Goal: Register for event/course

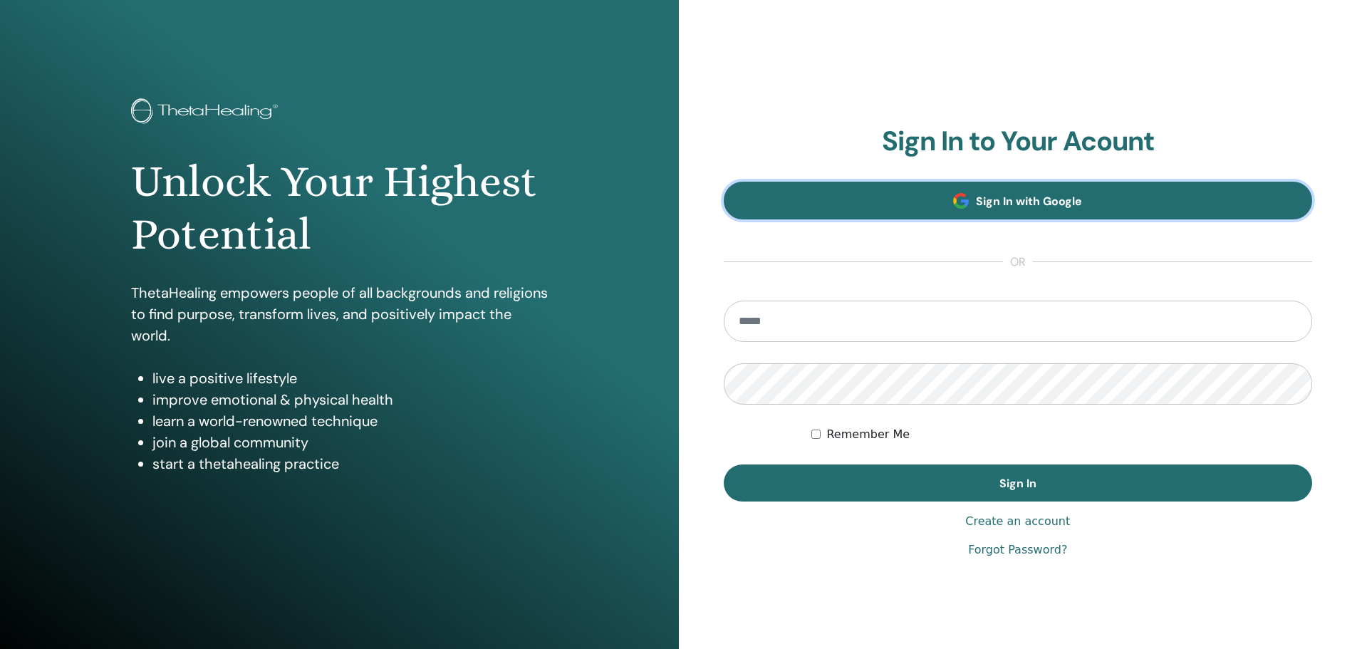
click at [1017, 192] on link "Sign In with Google" at bounding box center [1018, 201] width 589 height 38
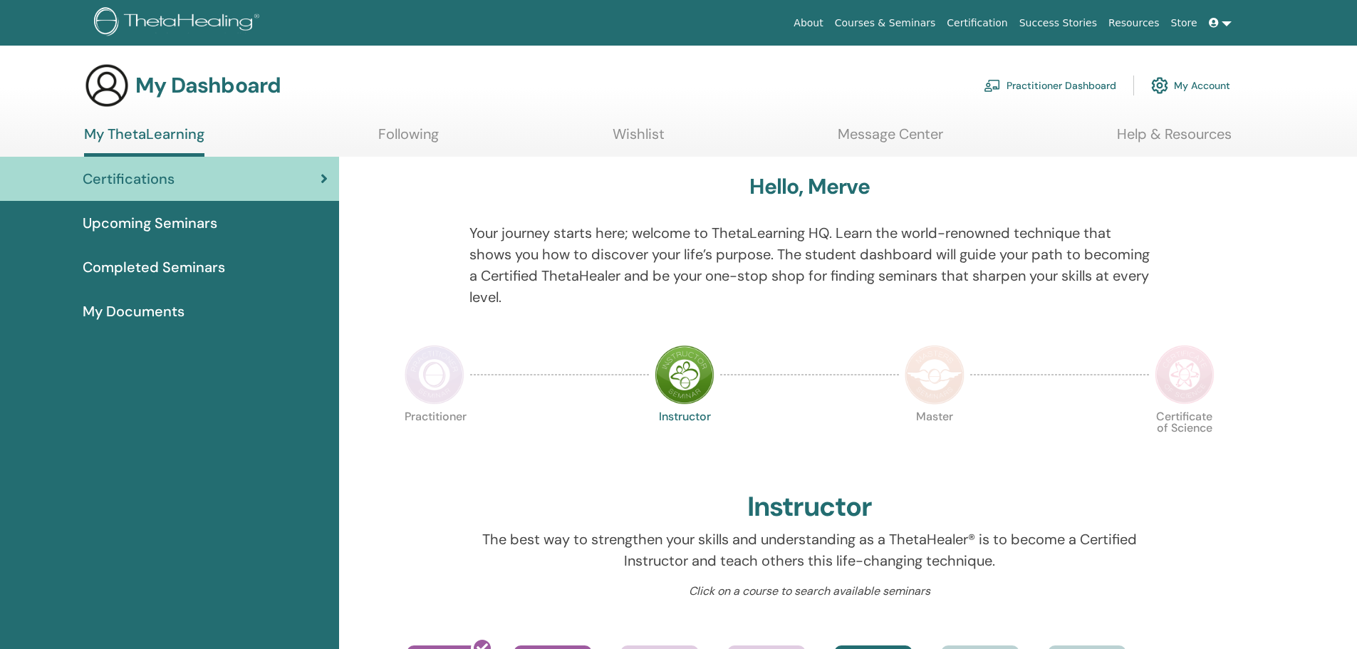
click at [1191, 86] on link "My Account" at bounding box center [1190, 85] width 79 height 31
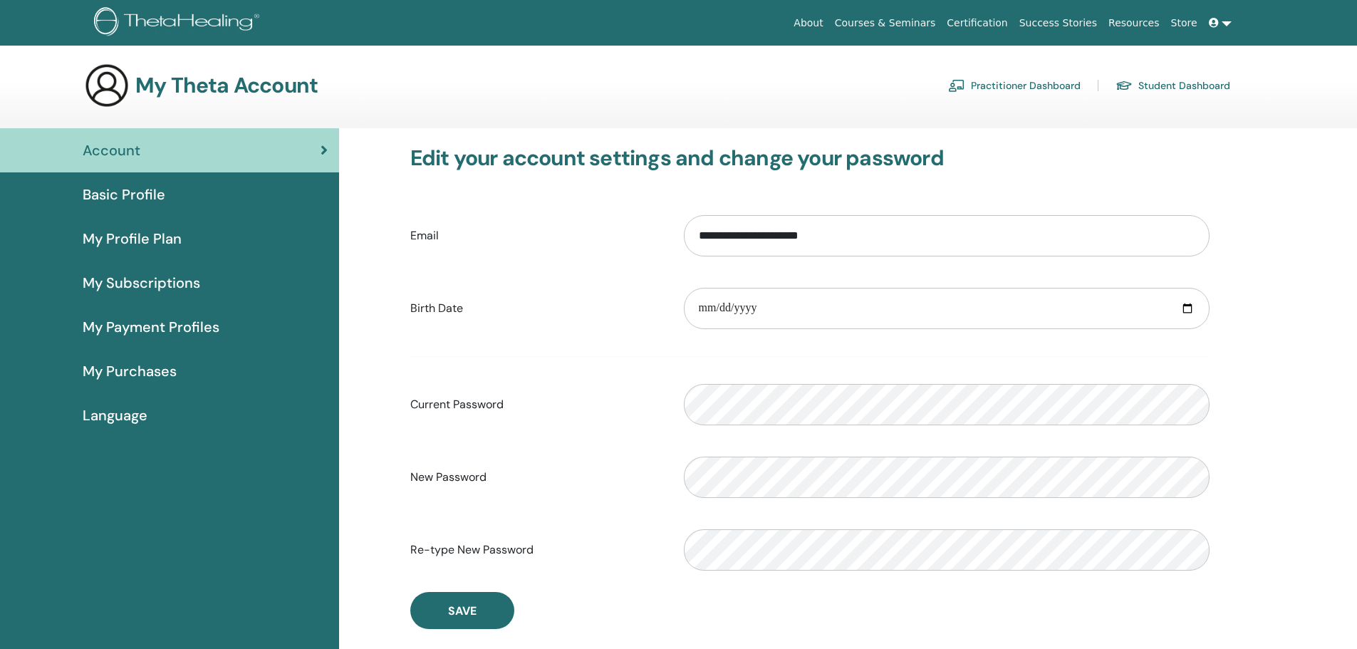
click at [162, 172] on link "Account" at bounding box center [169, 150] width 339 height 44
click at [147, 197] on span "Basic Profile" at bounding box center [124, 194] width 83 height 21
drag, startPoint x: 389, startPoint y: 179, endPoint x: 391, endPoint y: 192, distance: 13.0
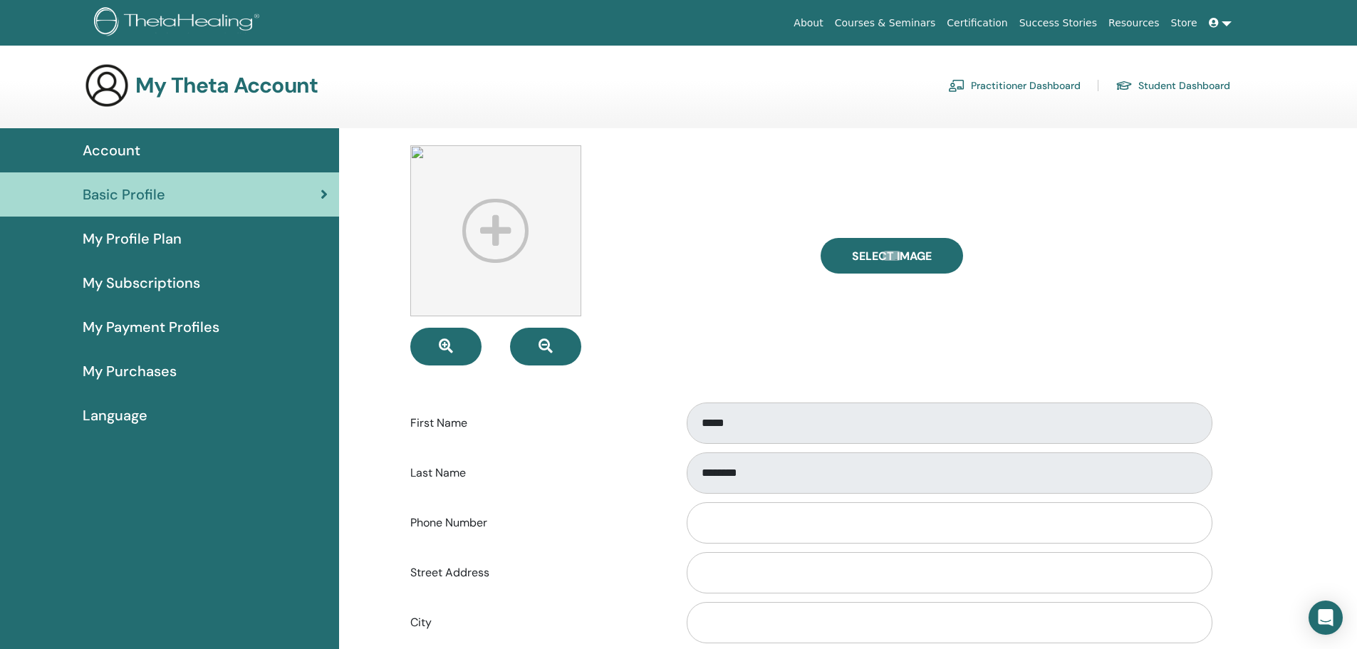
click at [1017, 83] on link "Practitioner Dashboard" at bounding box center [1014, 85] width 133 height 23
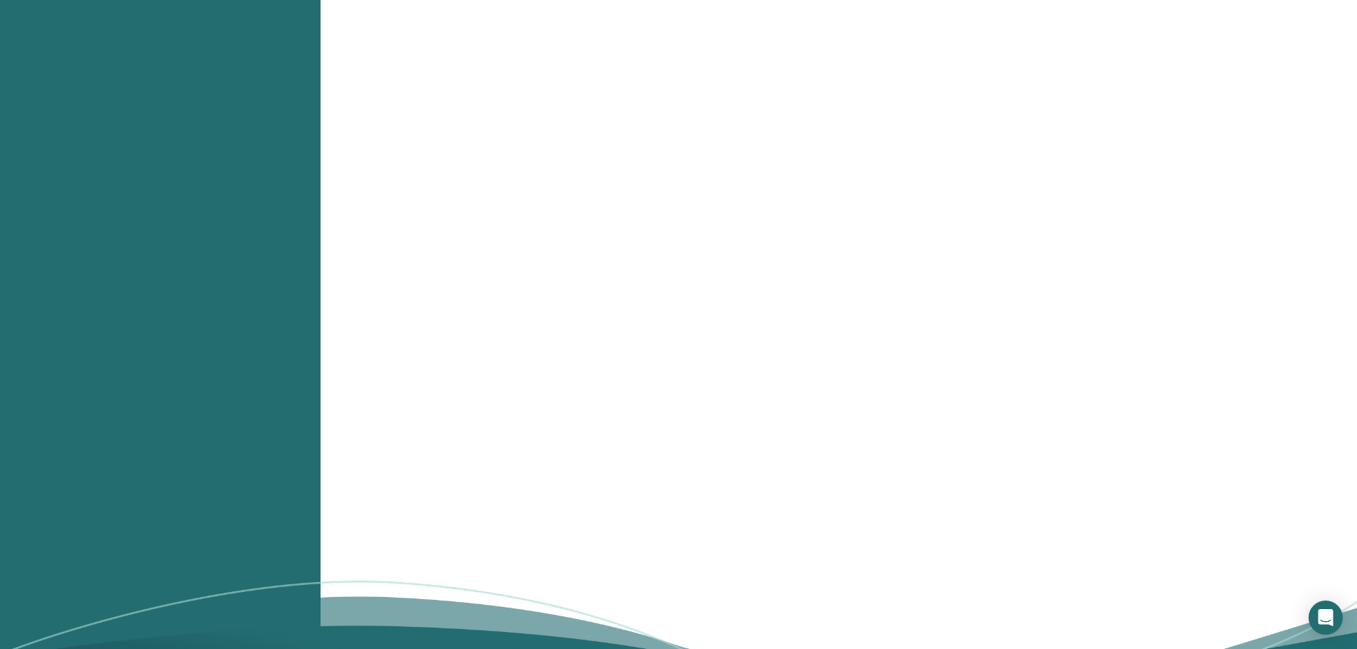
scroll to position [1425, 0]
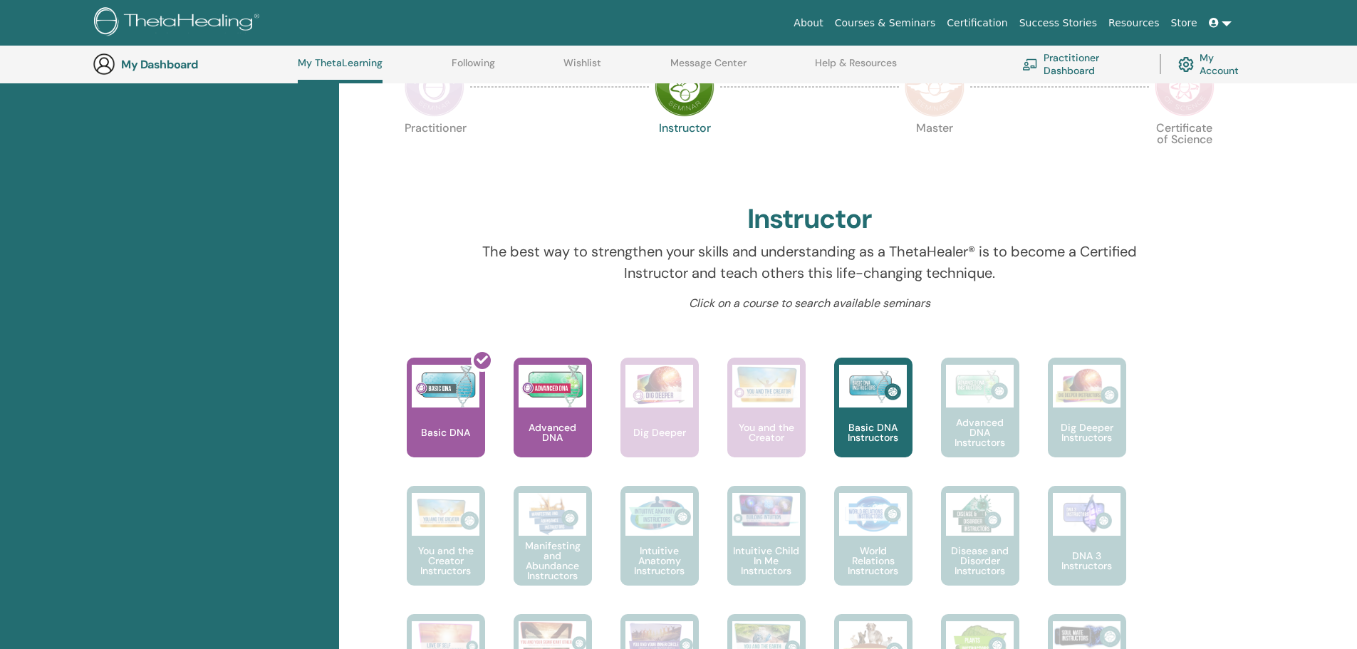
scroll to position [394, 0]
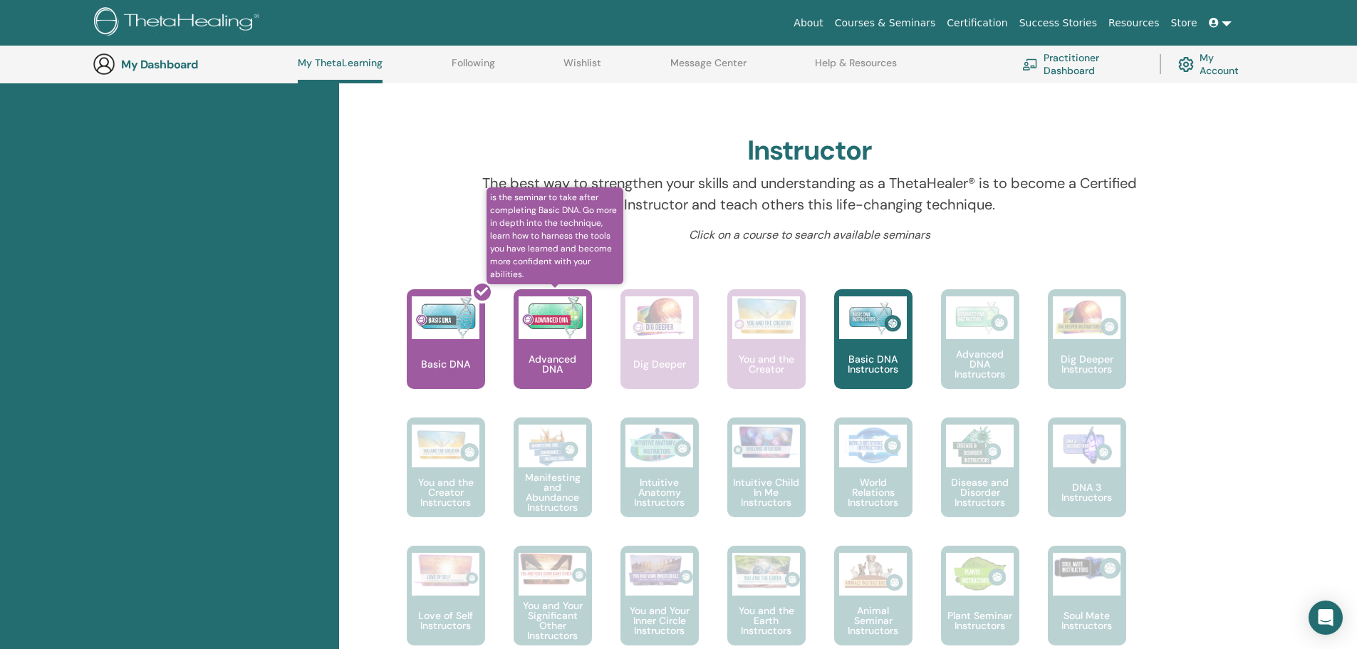
click at [543, 364] on p "Advanced DNA" at bounding box center [553, 364] width 78 height 20
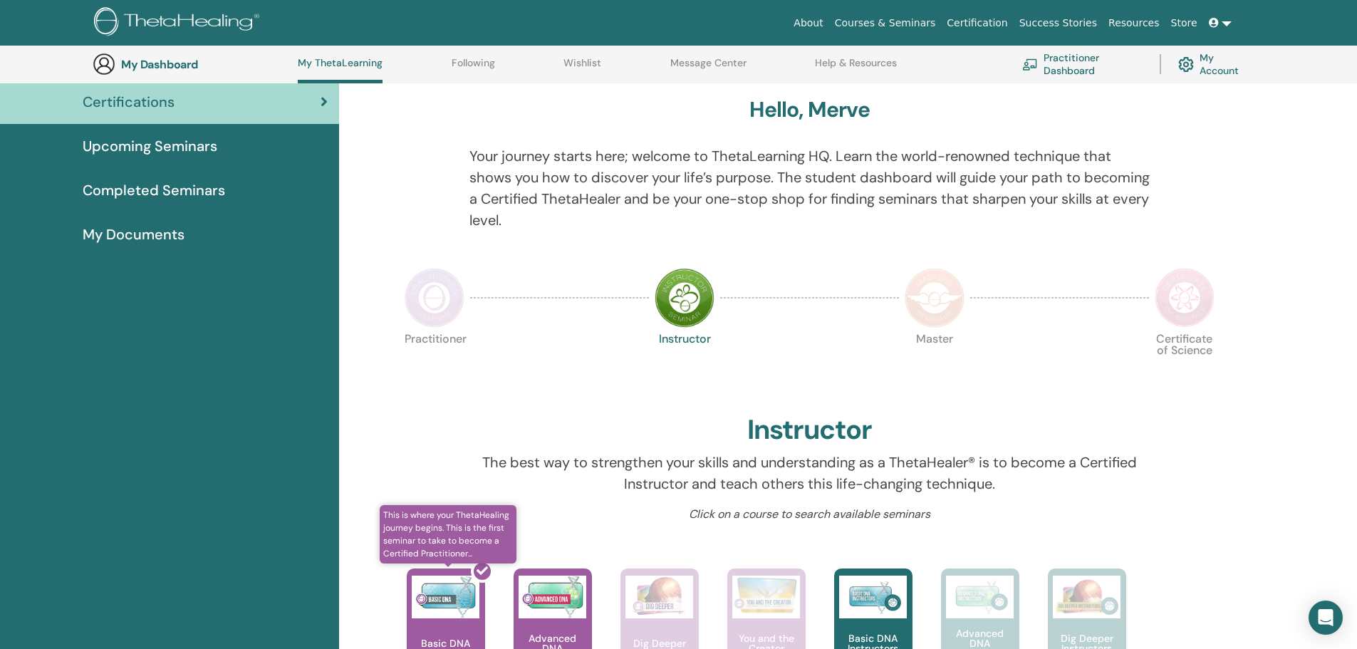
scroll to position [109, 0]
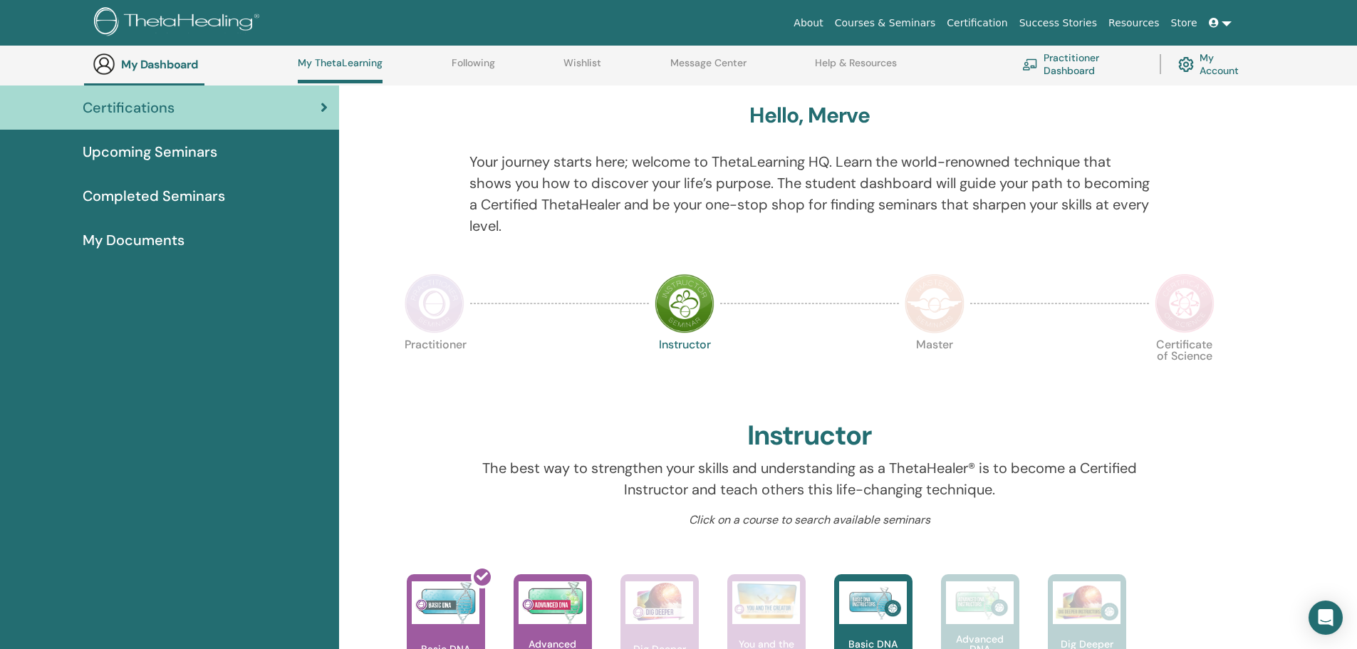
click at [167, 140] on link "Upcoming Seminars" at bounding box center [169, 152] width 339 height 44
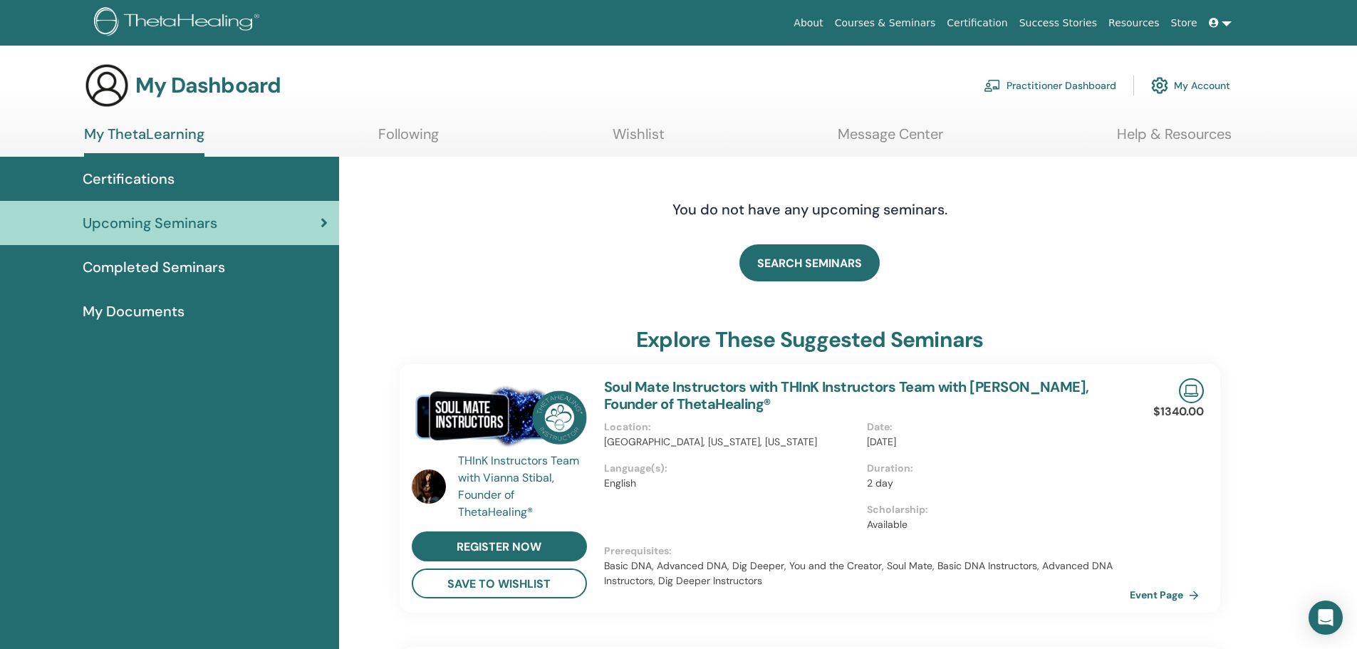
click at [192, 278] on link "Completed Seminars" at bounding box center [169, 267] width 339 height 44
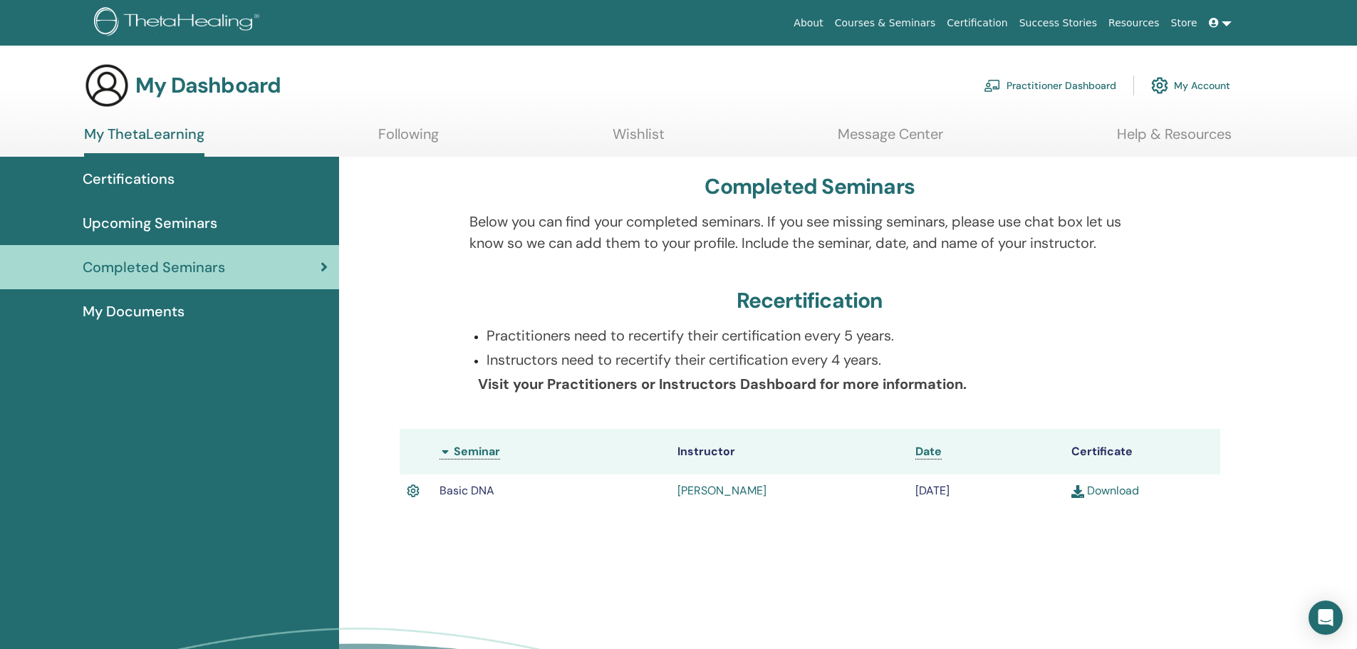
click at [172, 313] on span "My Documents" at bounding box center [134, 311] width 102 height 21
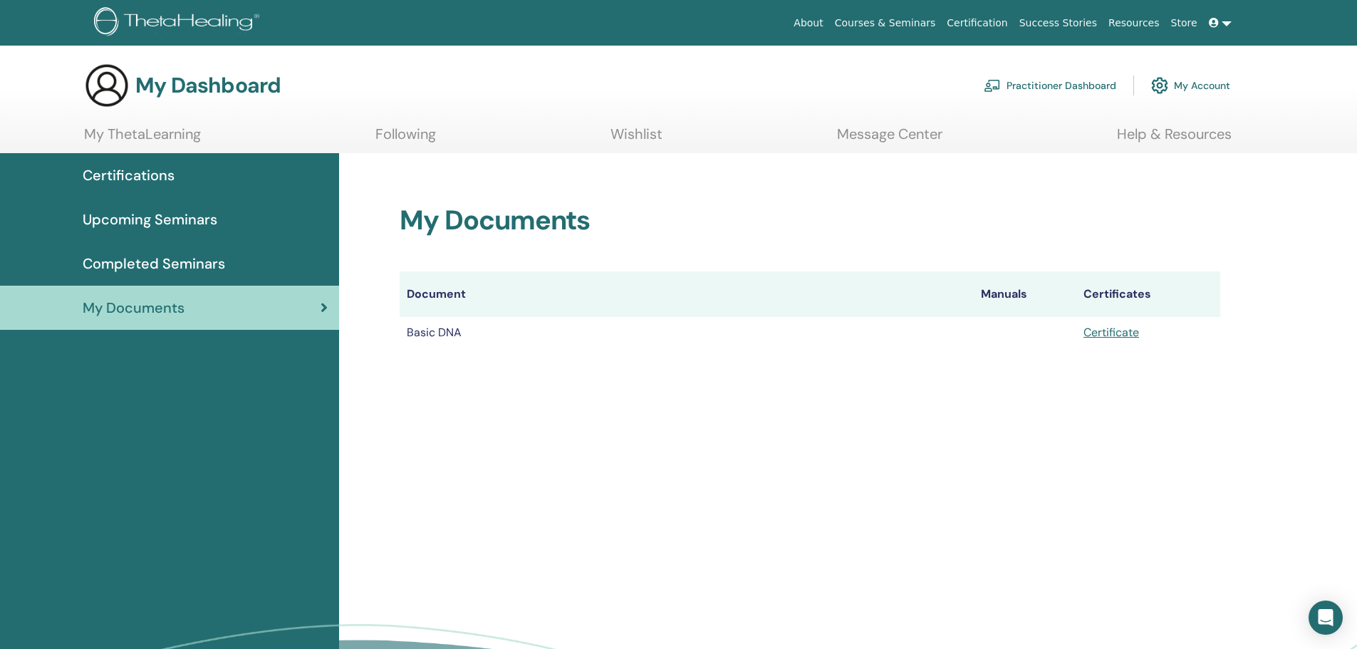
click at [182, 232] on link "Upcoming Seminars" at bounding box center [169, 219] width 339 height 44
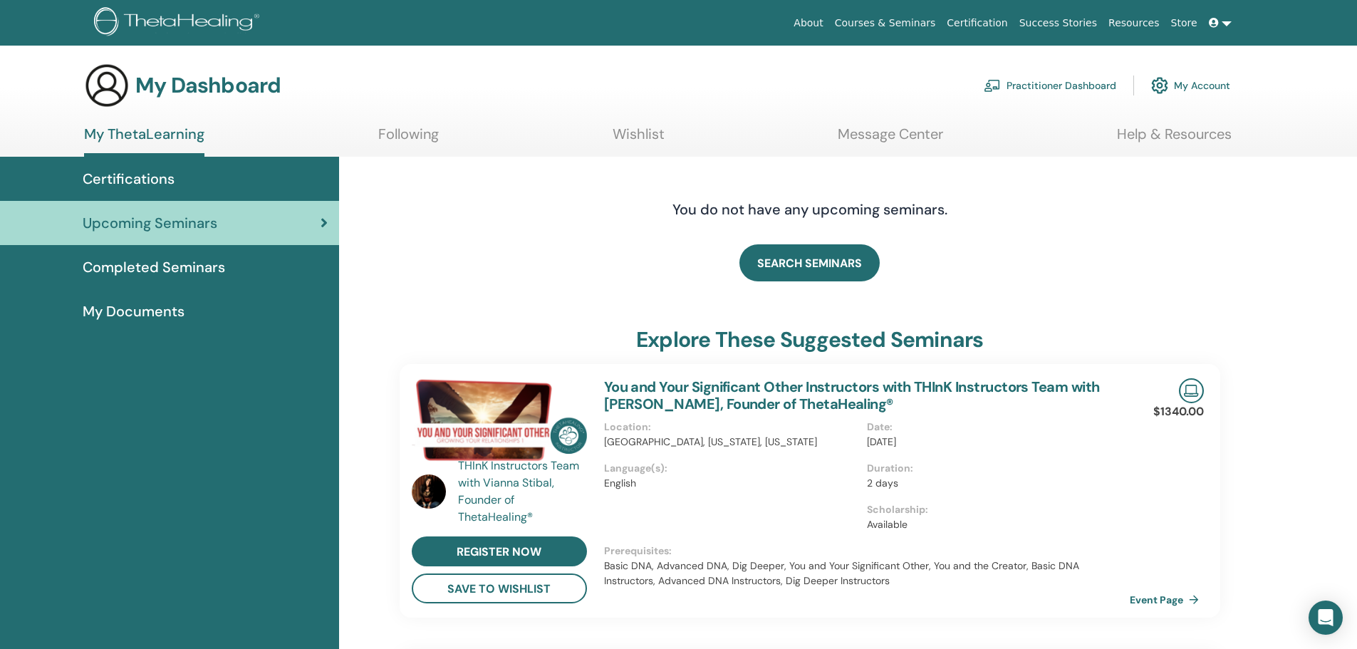
click at [171, 173] on span "Certifications" at bounding box center [129, 178] width 92 height 21
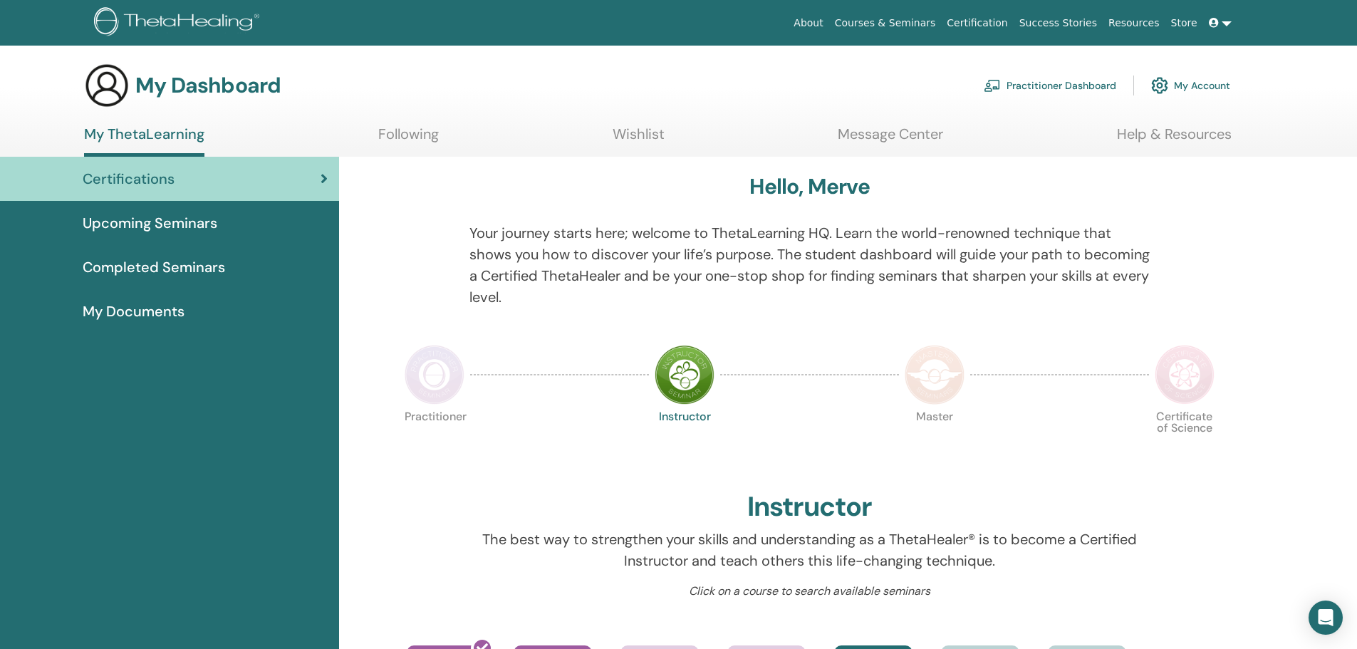
click at [407, 137] on link "Following" at bounding box center [408, 139] width 61 height 28
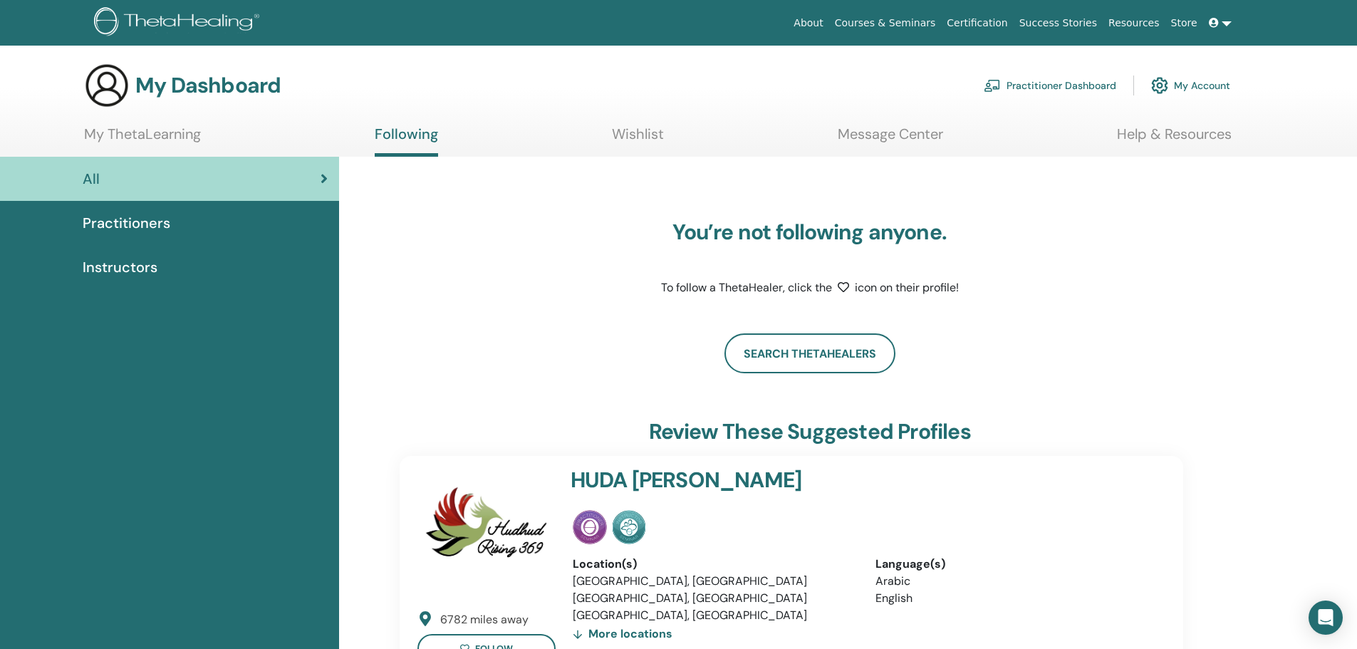
click at [633, 123] on section "My Dashboard Practitioner Dashboard My Account My ThetaLearning Following Wishl…" at bounding box center [678, 110] width 1357 height 94
click at [640, 145] on link "Wishlist" at bounding box center [638, 139] width 52 height 28
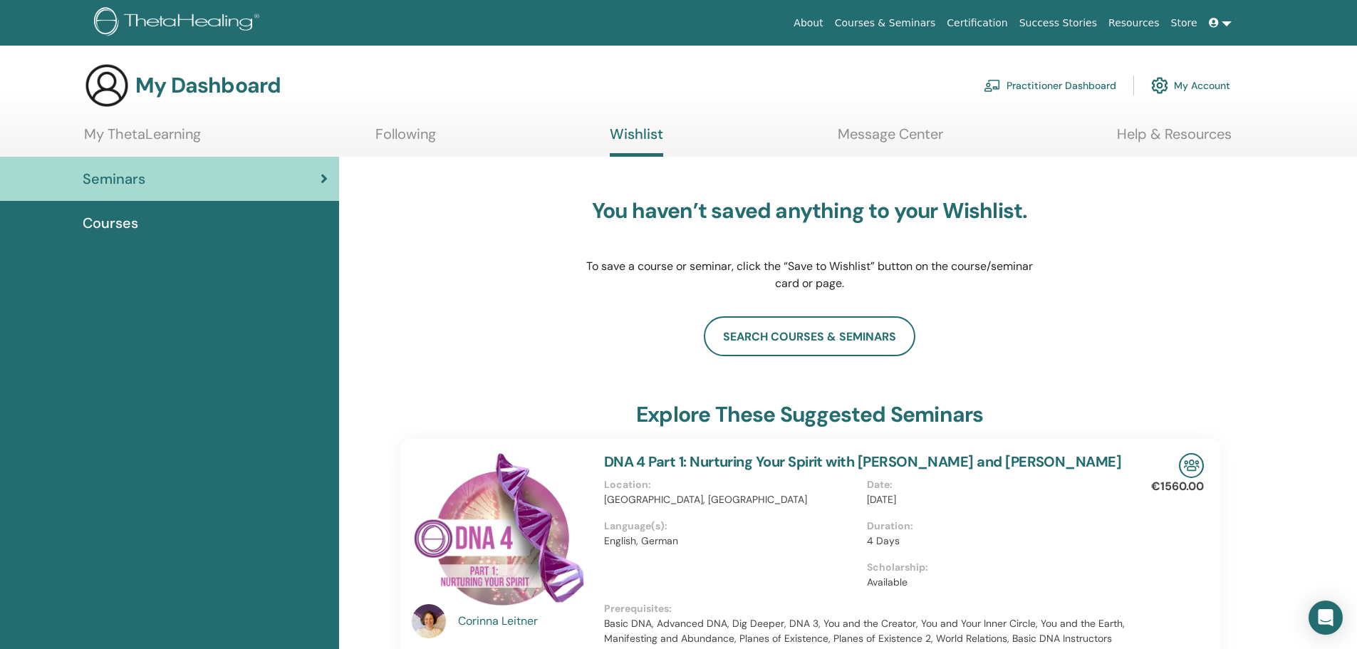
click at [918, 138] on link "Message Center" at bounding box center [890, 139] width 105 height 28
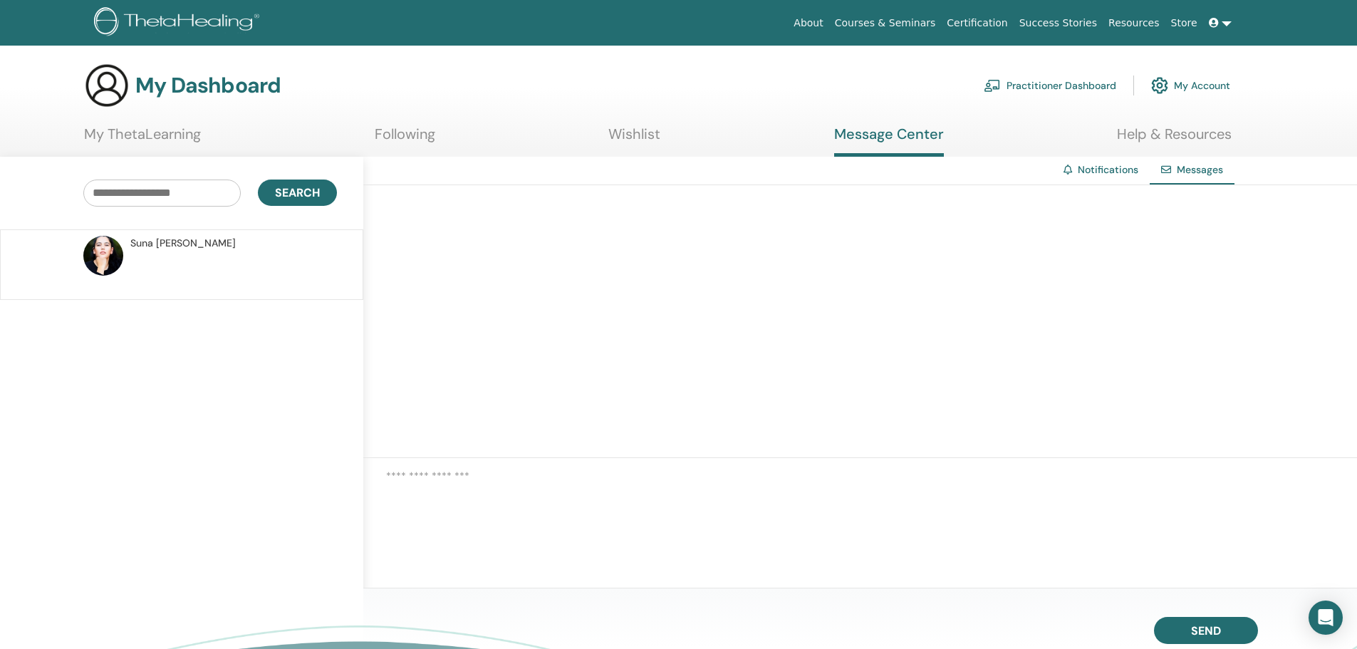
click at [194, 249] on span "[PERSON_NAME]" at bounding box center [182, 243] width 105 height 15
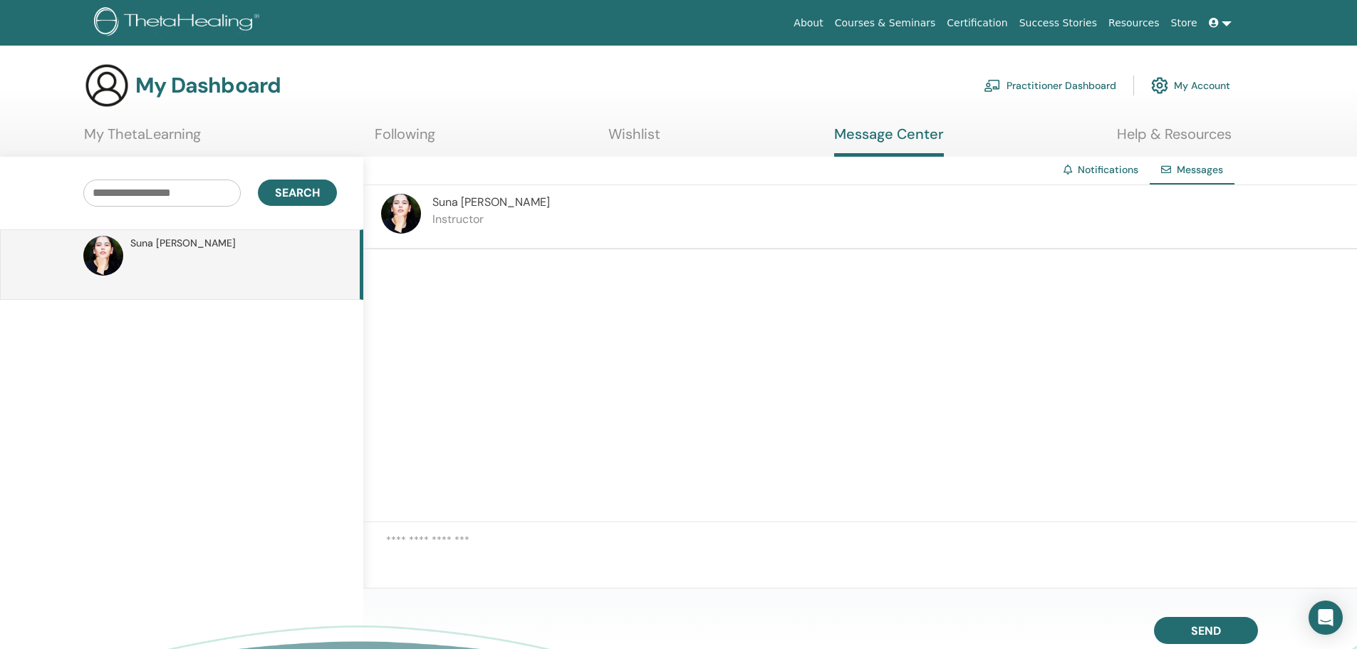
click at [414, 123] on section "My Dashboard Practitioner Dashboard My Account My ThetaLearning Following Wishl…" at bounding box center [678, 110] width 1357 height 94
click at [184, 146] on link "My ThetaLearning" at bounding box center [142, 139] width 117 height 28
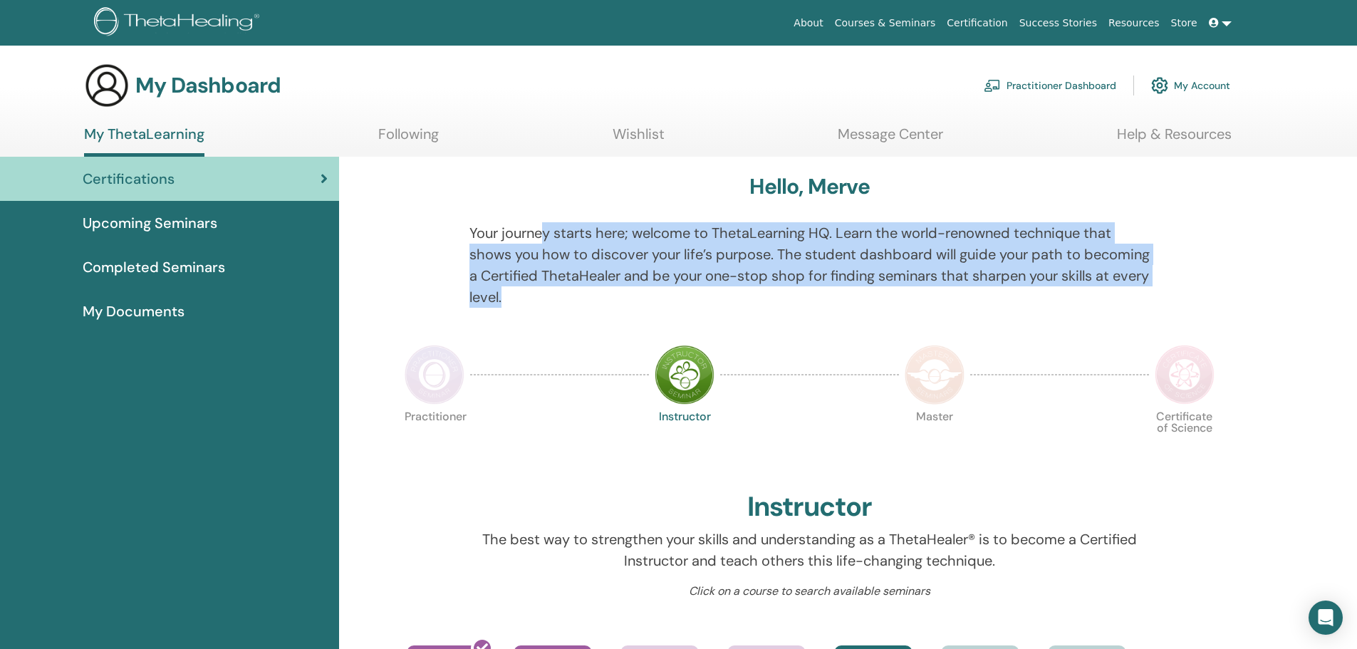
drag, startPoint x: 545, startPoint y: 229, endPoint x: 804, endPoint y: 291, distance: 266.6
click at [804, 291] on p "Your journey starts here; welcome to ThetaLearning HQ. Learn the world-renowned…" at bounding box center [809, 264] width 680 height 85
click at [806, 292] on p "Your journey starts here; welcome to ThetaLearning HQ. Learn the world-renowned…" at bounding box center [809, 264] width 680 height 85
click at [807, 298] on p "Your journey starts here; welcome to ThetaLearning HQ. Learn the world-renowned…" at bounding box center [809, 264] width 680 height 85
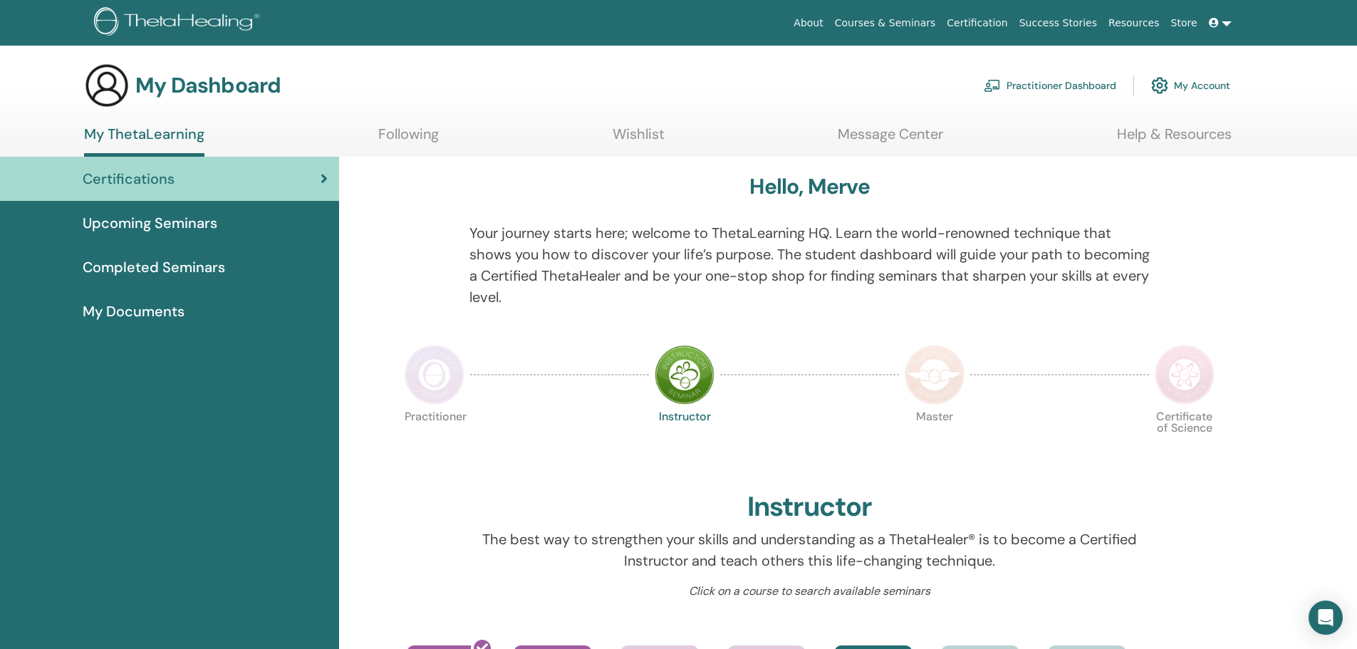
click at [175, 185] on div "Certifications" at bounding box center [169, 178] width 316 height 21
click at [691, 375] on img at bounding box center [685, 375] width 60 height 60
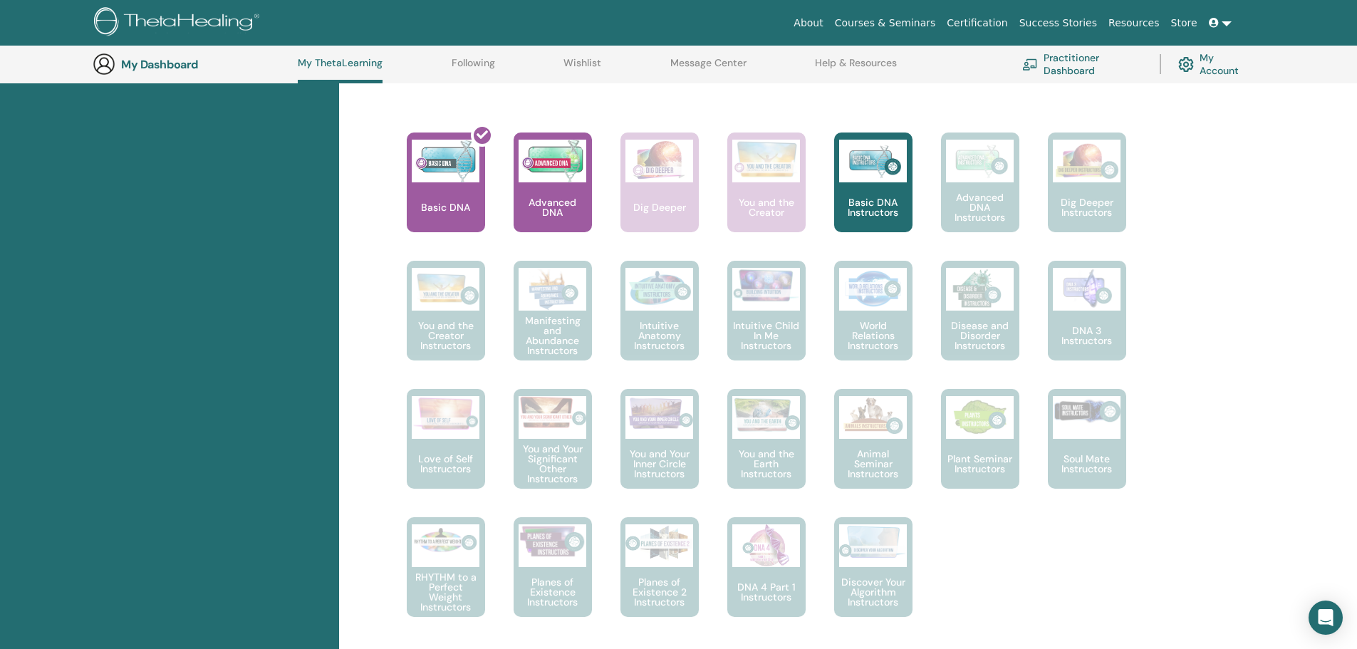
scroll to position [608, 0]
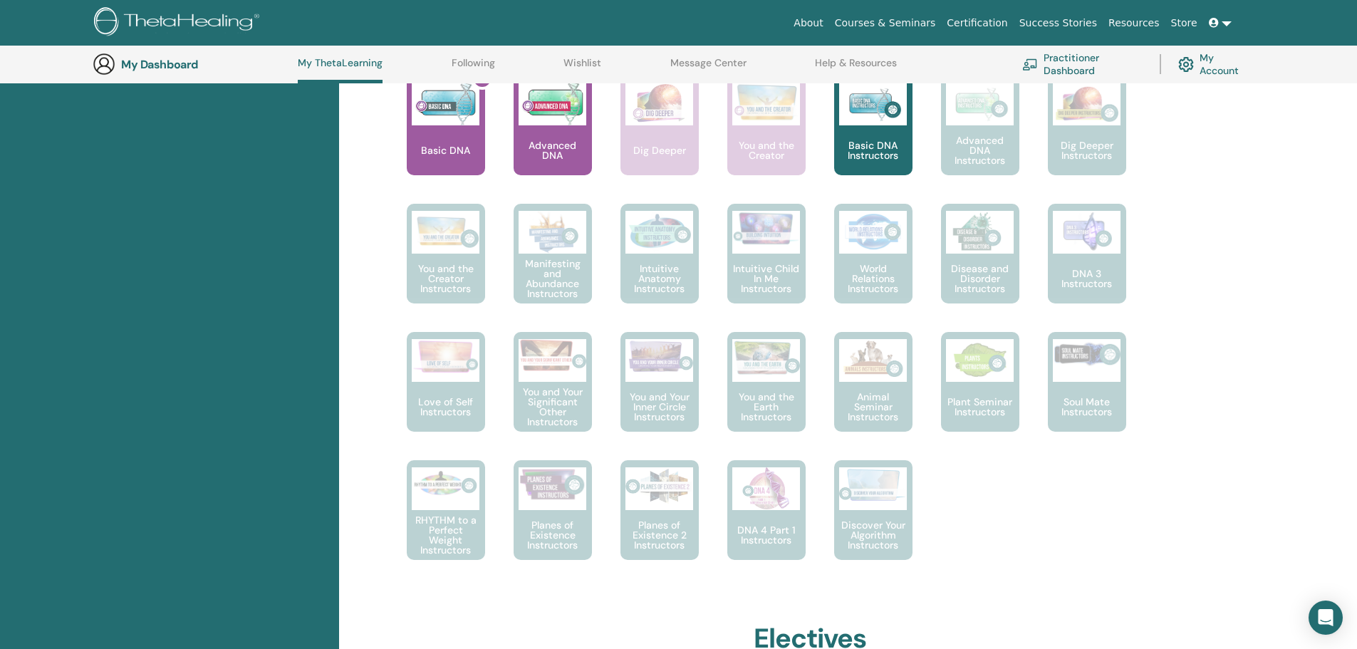
click at [554, 140] on p "Advanced DNA" at bounding box center [553, 150] width 78 height 20
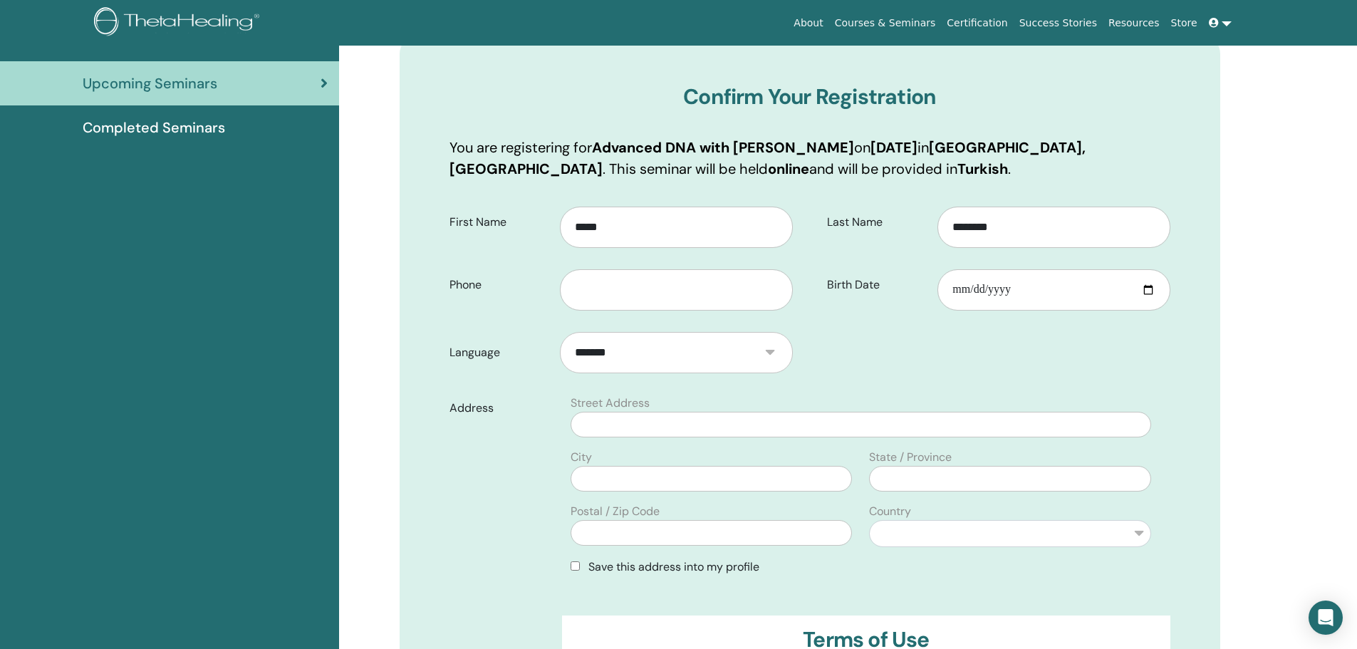
scroll to position [177, 0]
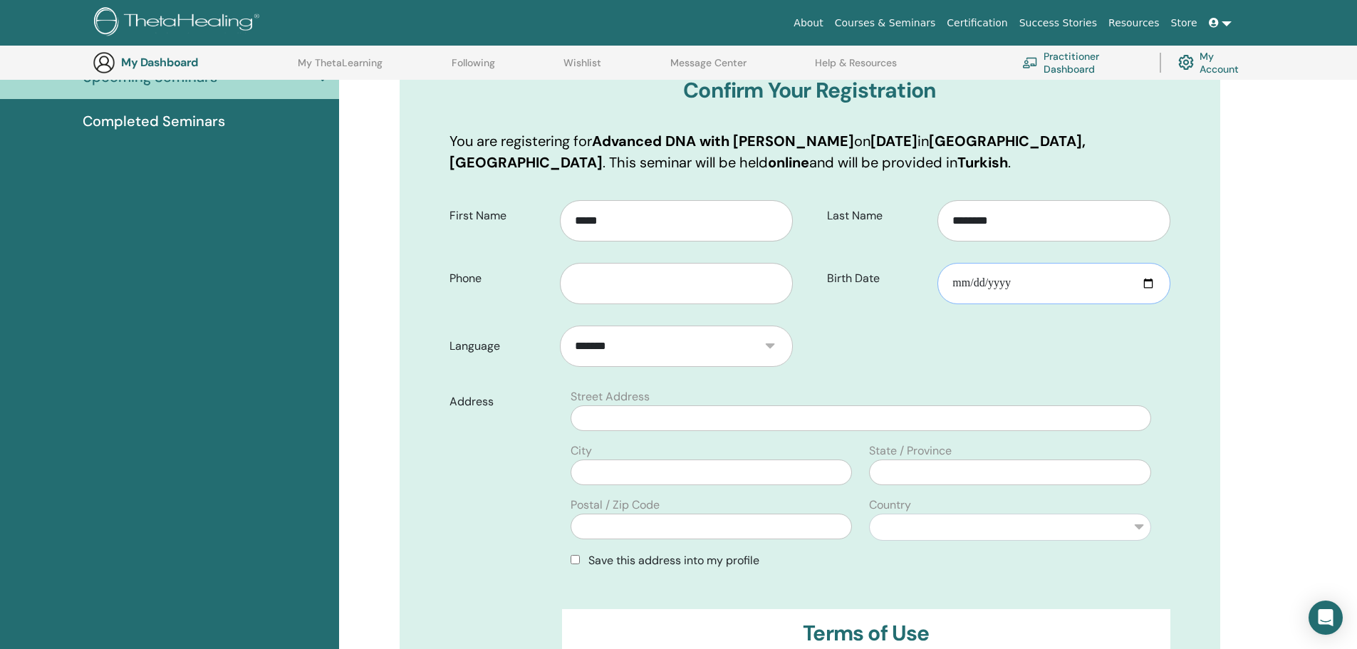
click at [964, 289] on input "Birth Date" at bounding box center [1053, 283] width 232 height 41
type input "**********"
click at [918, 357] on form "**********" at bounding box center [810, 499] width 742 height 618
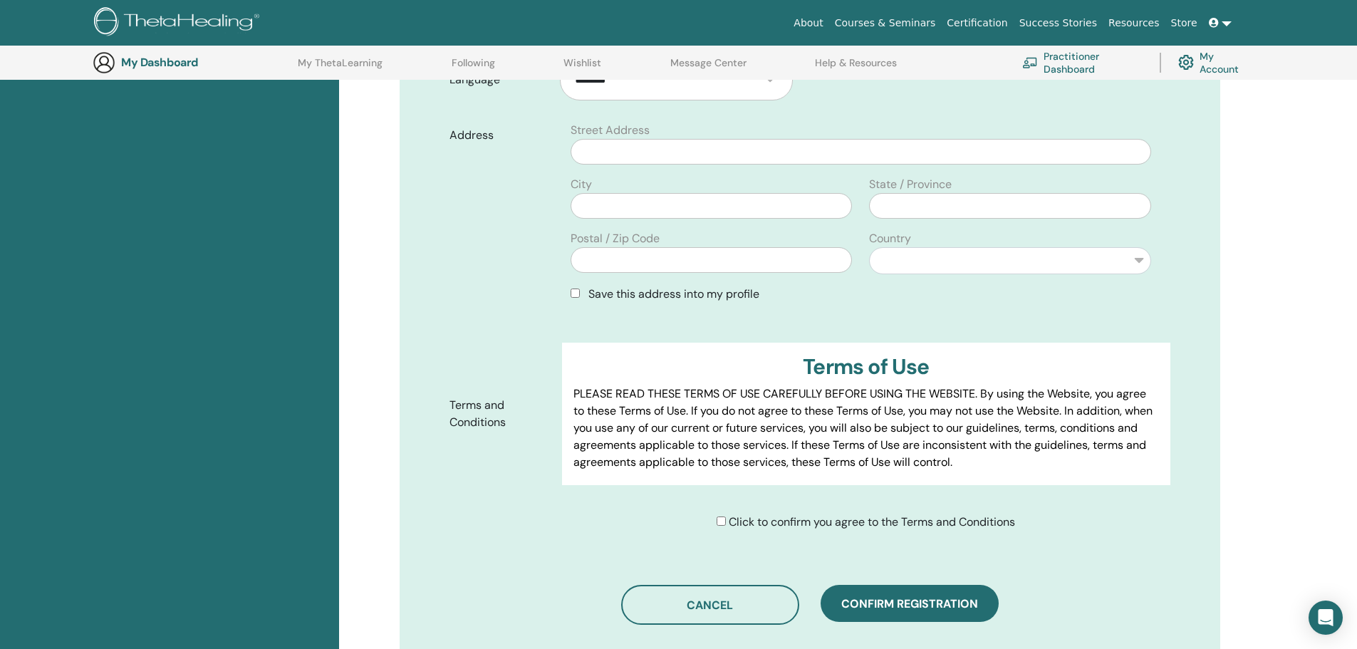
scroll to position [462, 0]
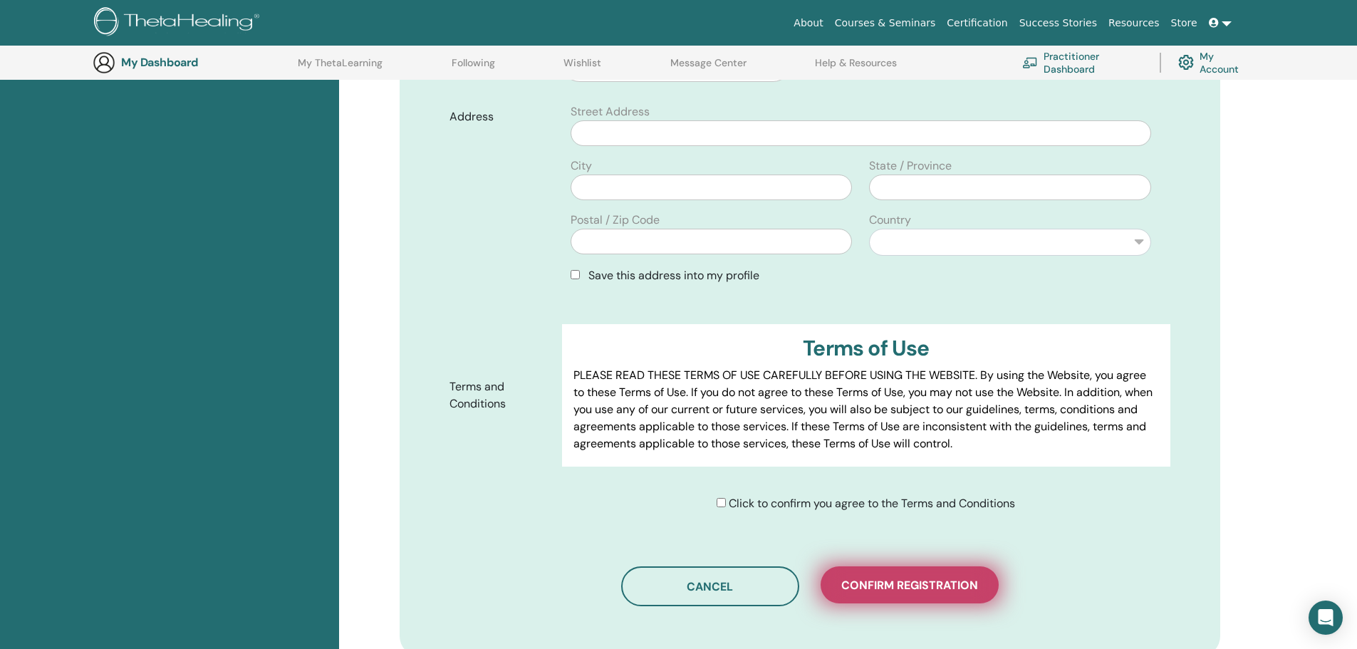
click at [889, 588] on span "Confirm registration" at bounding box center [909, 585] width 137 height 15
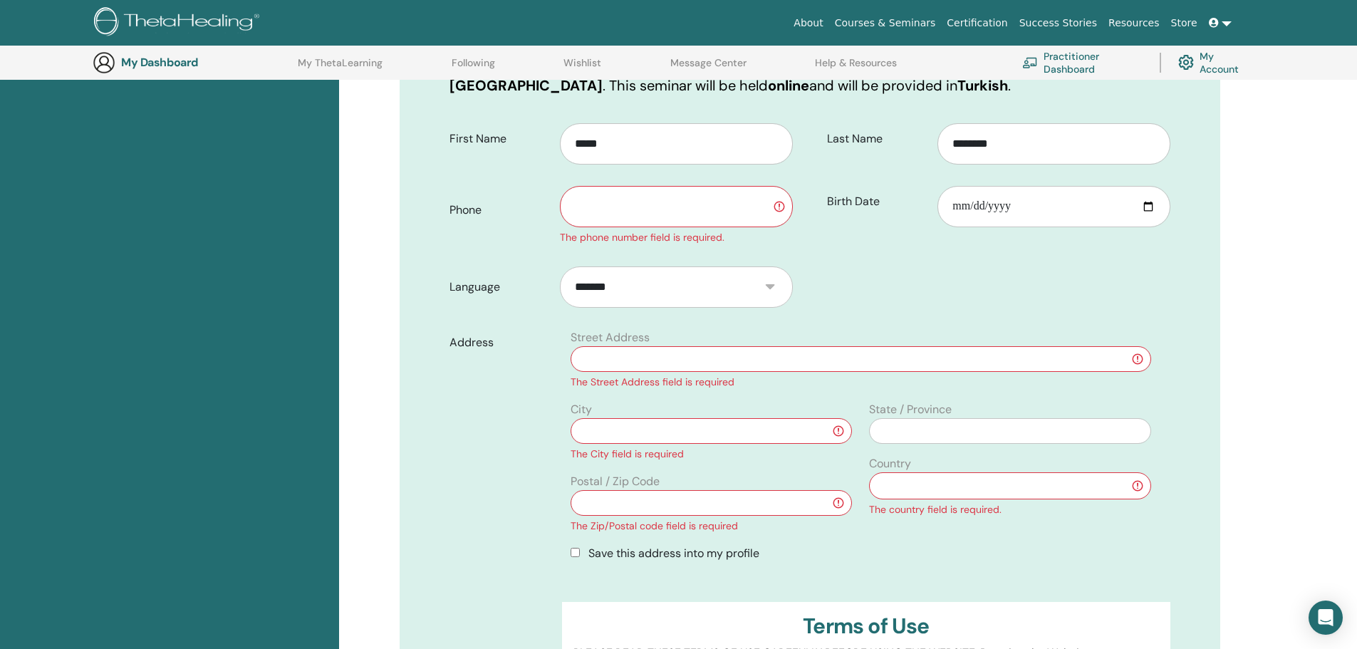
scroll to position [248, 0]
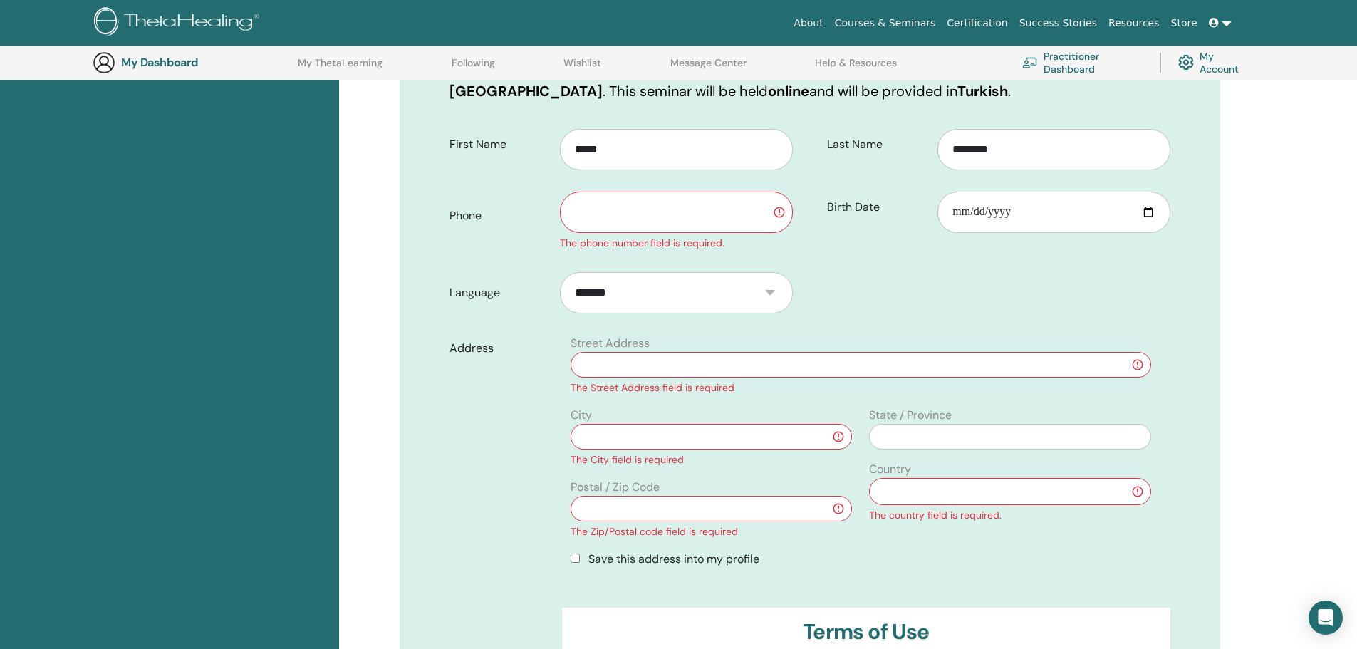
click at [677, 226] on input "text" at bounding box center [676, 212] width 232 height 41
type input "**********"
click at [887, 322] on form "**********" at bounding box center [810, 463] width 742 height 688
click at [655, 373] on input "text" at bounding box center [861, 365] width 580 height 26
type input "**********"
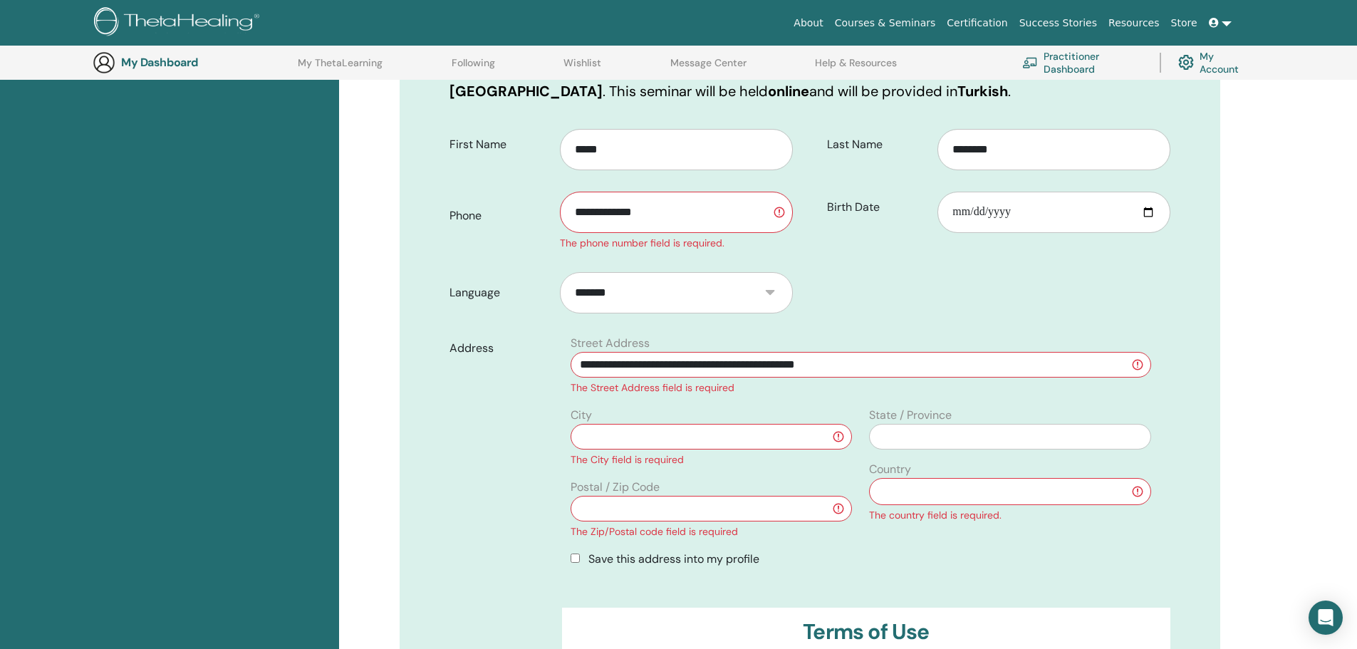
type input "******"
type input "*****"
click at [662, 518] on input "text" at bounding box center [711, 509] width 281 height 26
type input "*****"
click at [913, 491] on select "**********" at bounding box center [1009, 491] width 281 height 27
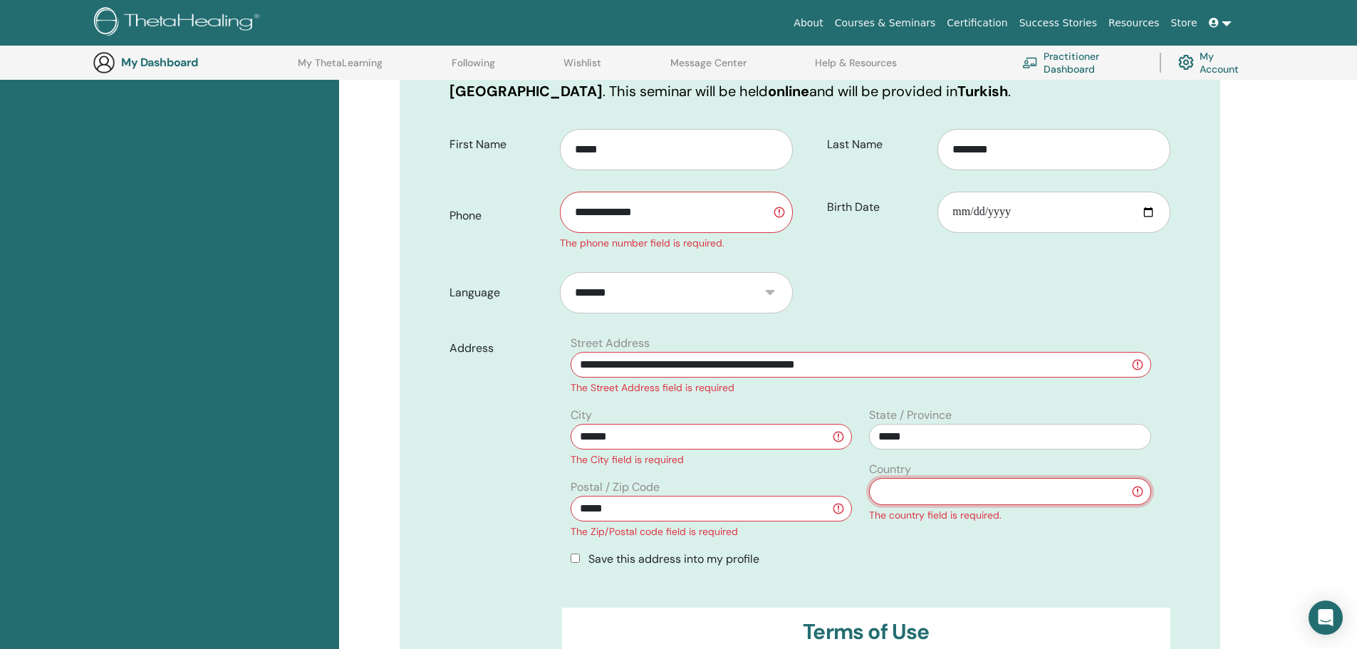
select select "**"
click at [869, 478] on select "**********" at bounding box center [1009, 491] width 281 height 27
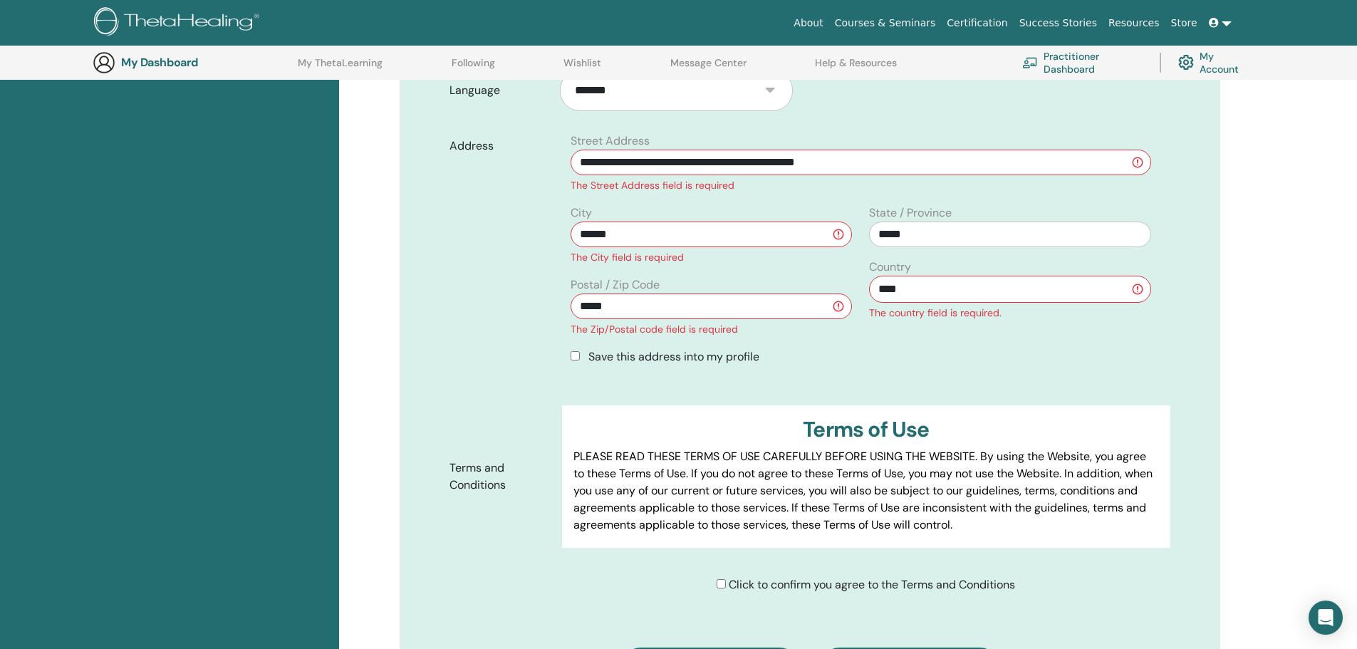
scroll to position [533, 0]
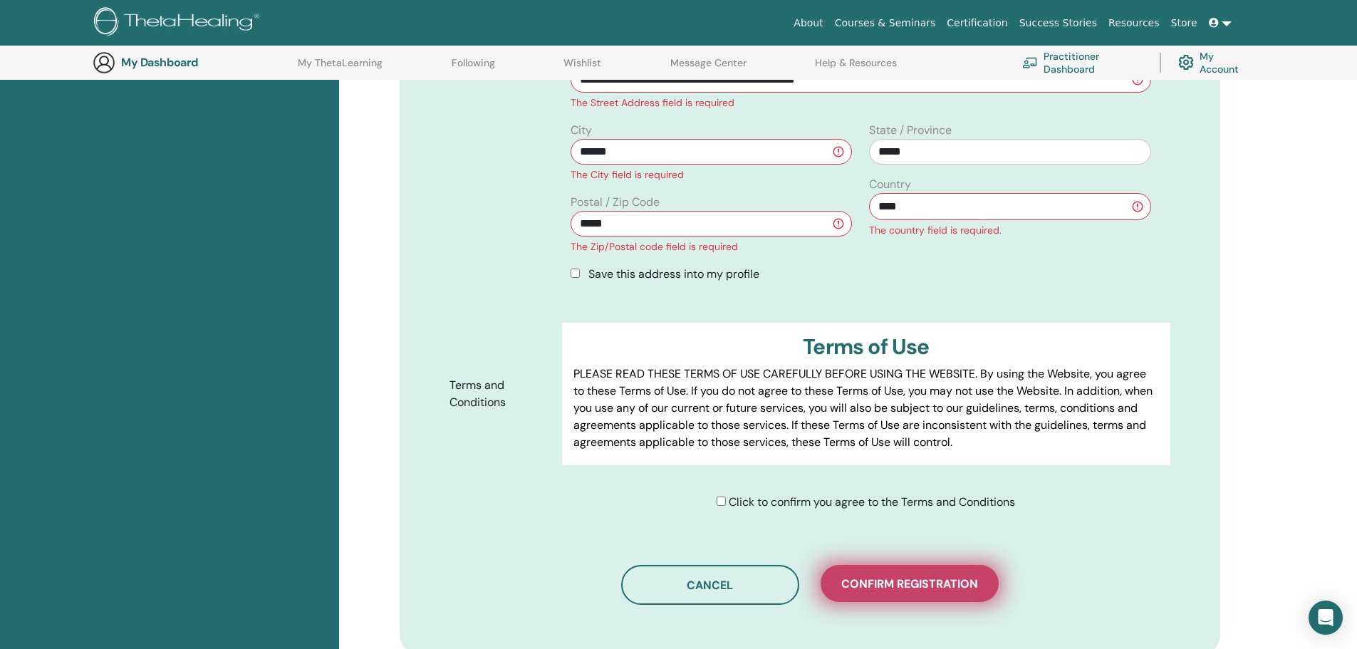
click at [923, 586] on span "Confirm registration" at bounding box center [909, 583] width 137 height 15
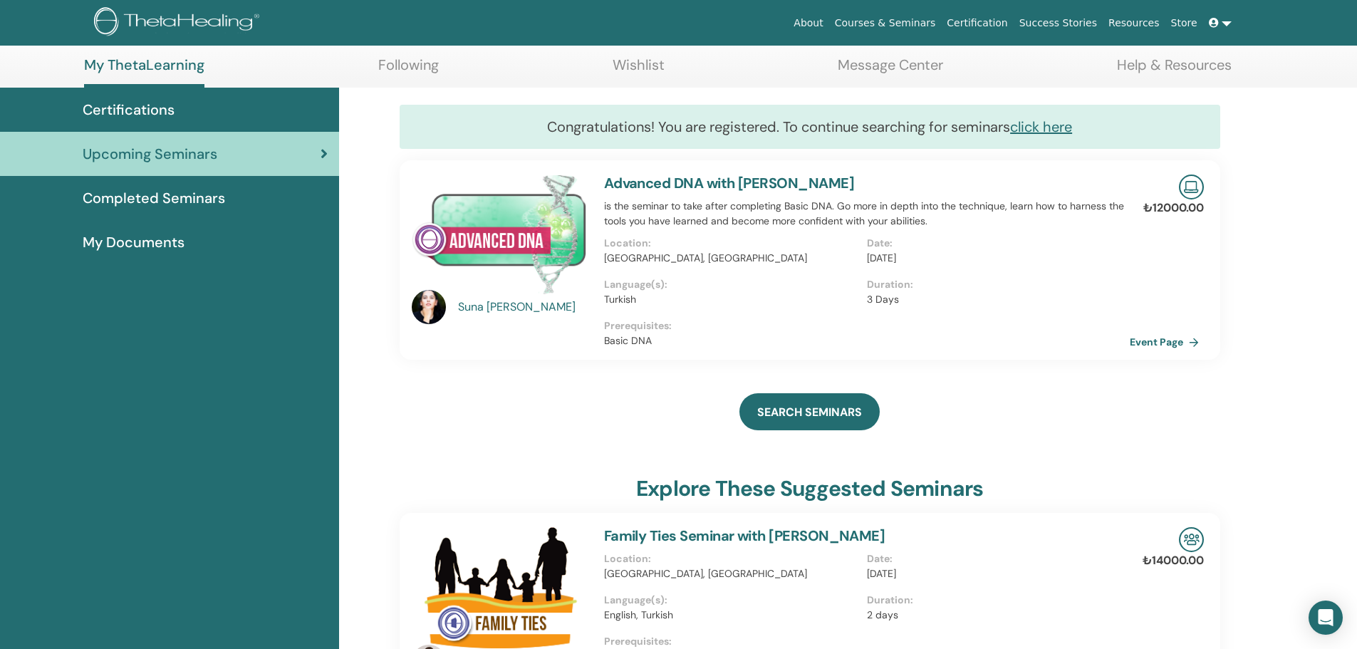
scroll to position [71, 0]
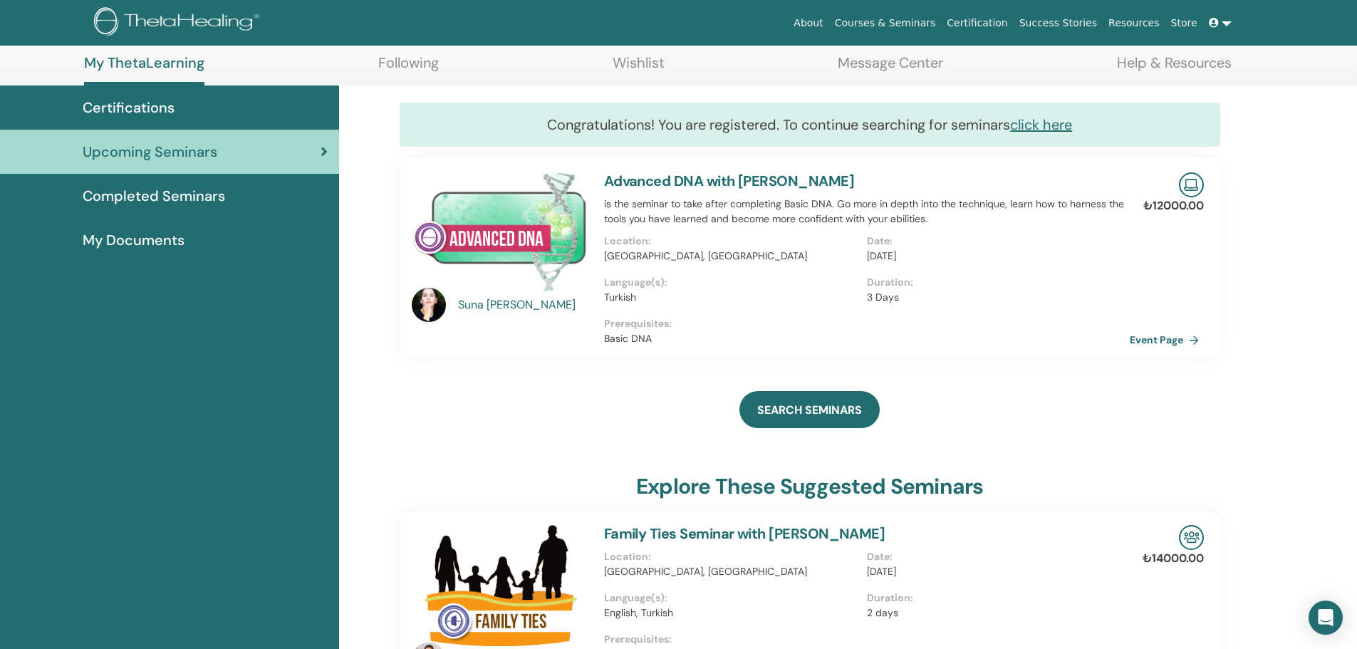
click at [179, 115] on div "Certifications" at bounding box center [169, 107] width 316 height 21
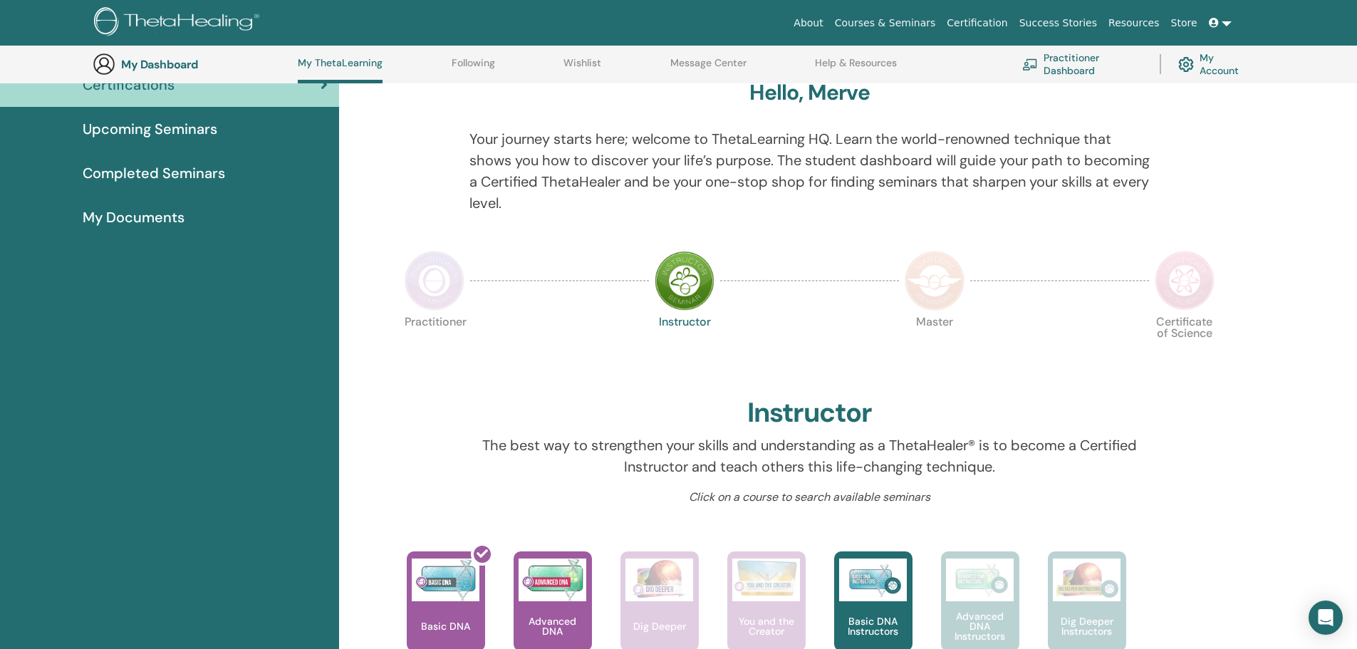
scroll to position [109, 0]
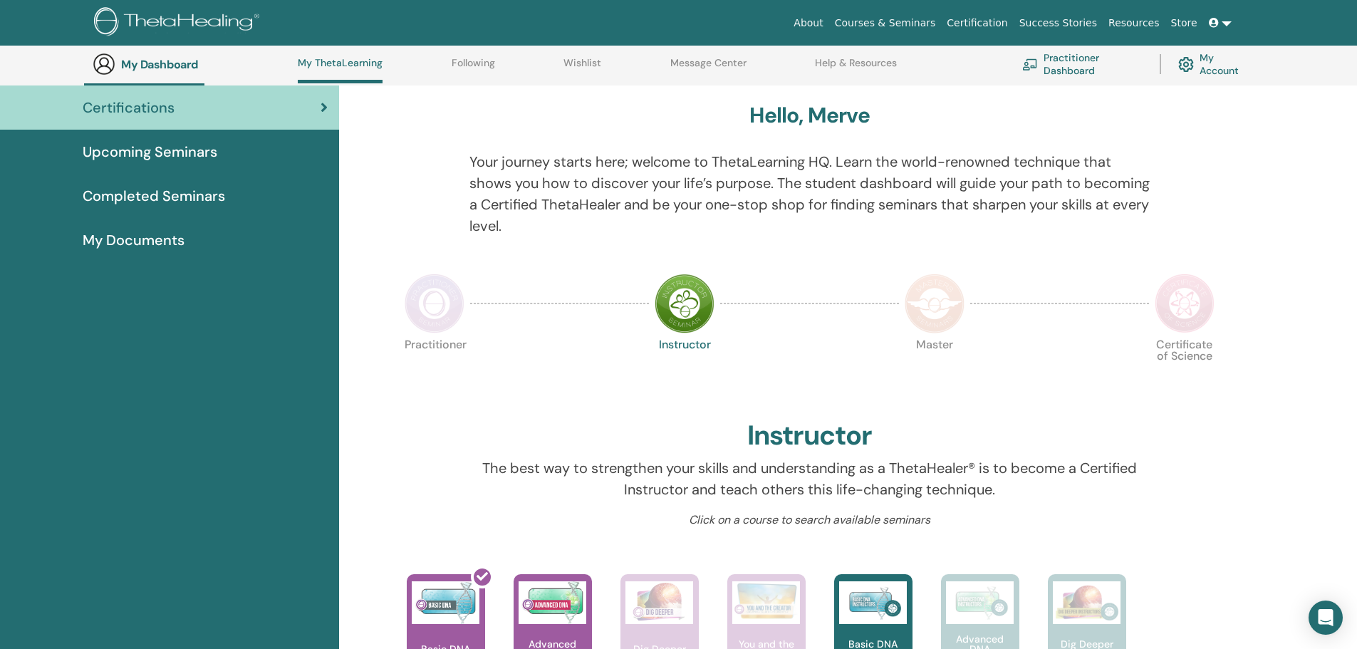
click at [158, 164] on link "Upcoming Seminars" at bounding box center [169, 152] width 339 height 44
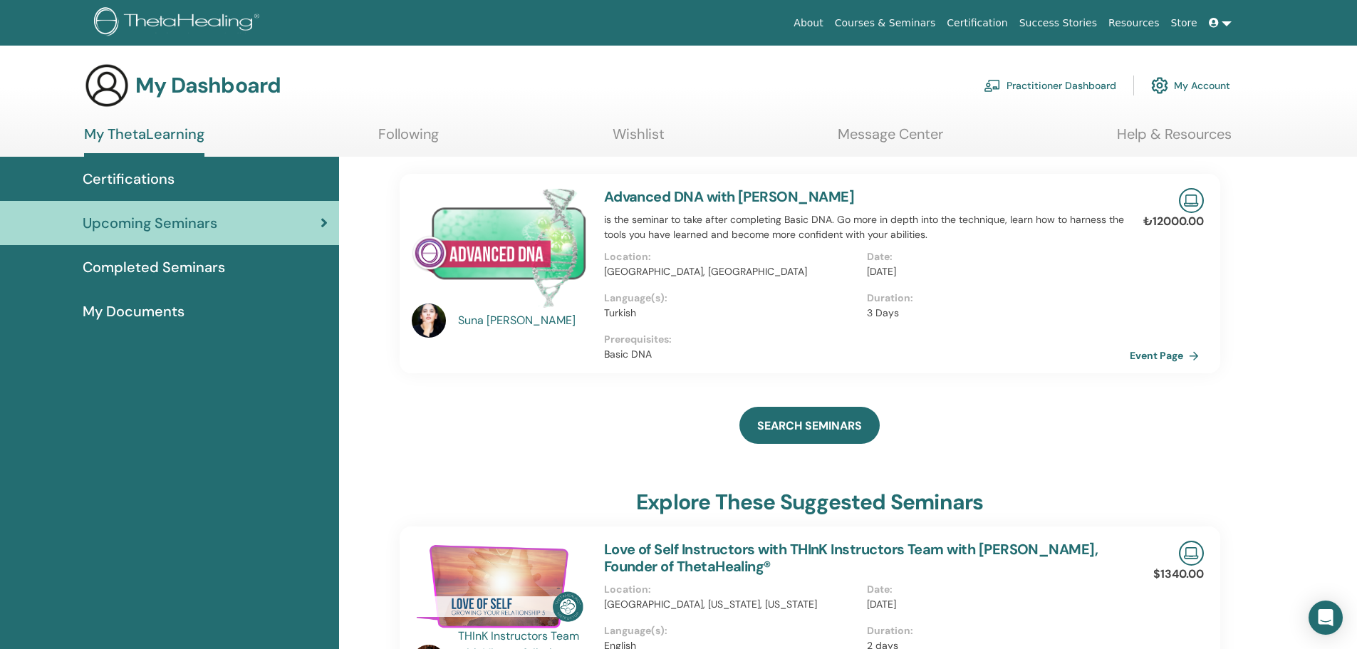
click at [194, 283] on link "Completed Seminars" at bounding box center [169, 267] width 339 height 44
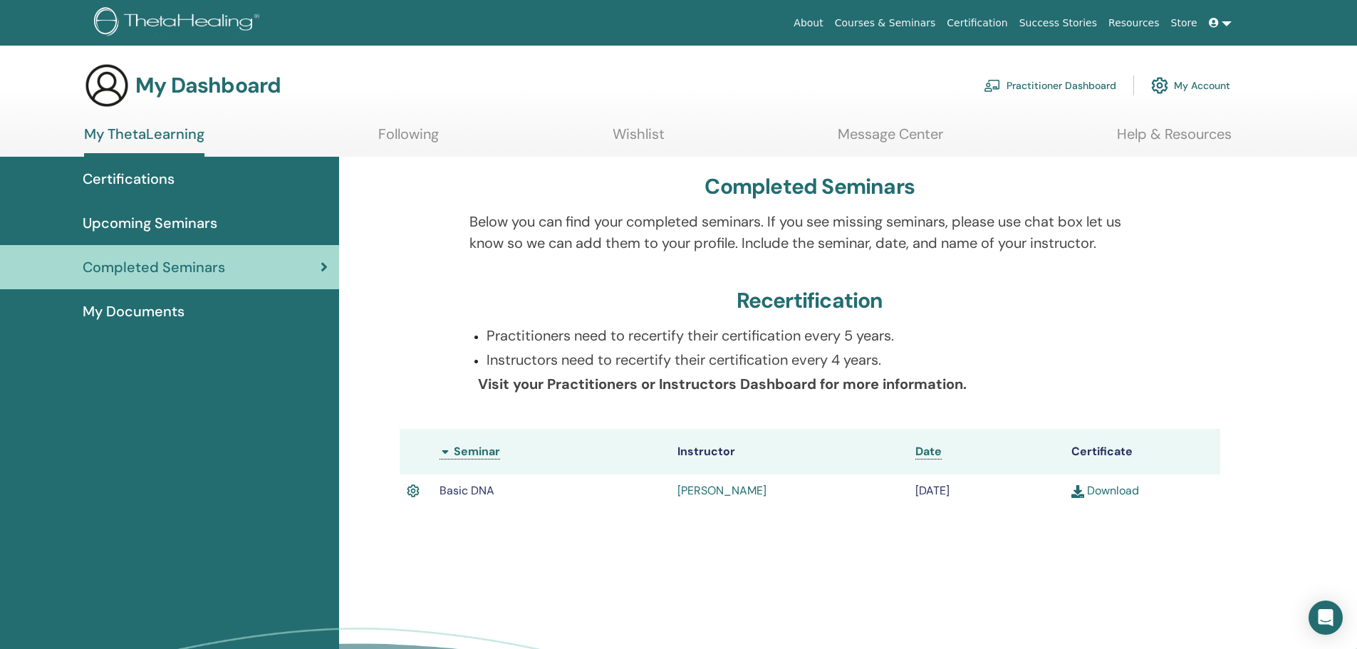
click at [125, 317] on span "My Documents" at bounding box center [134, 311] width 102 height 21
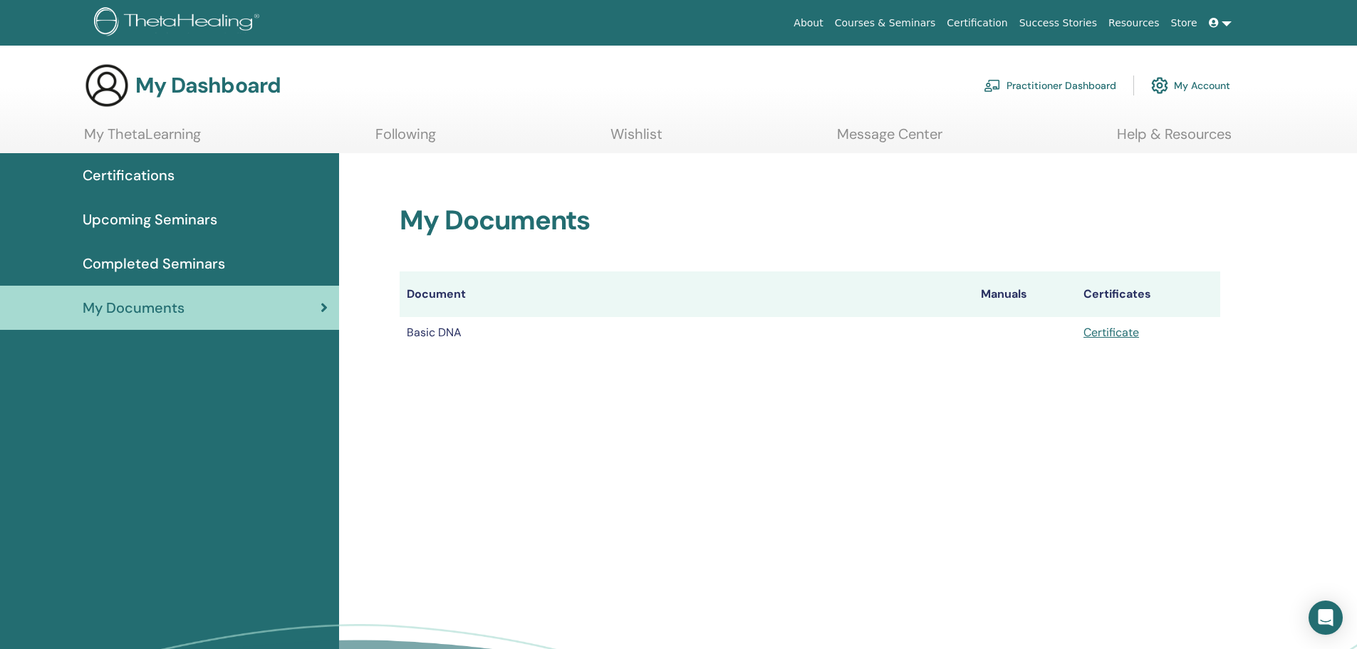
click at [179, 182] on div "Certifications" at bounding box center [169, 175] width 316 height 21
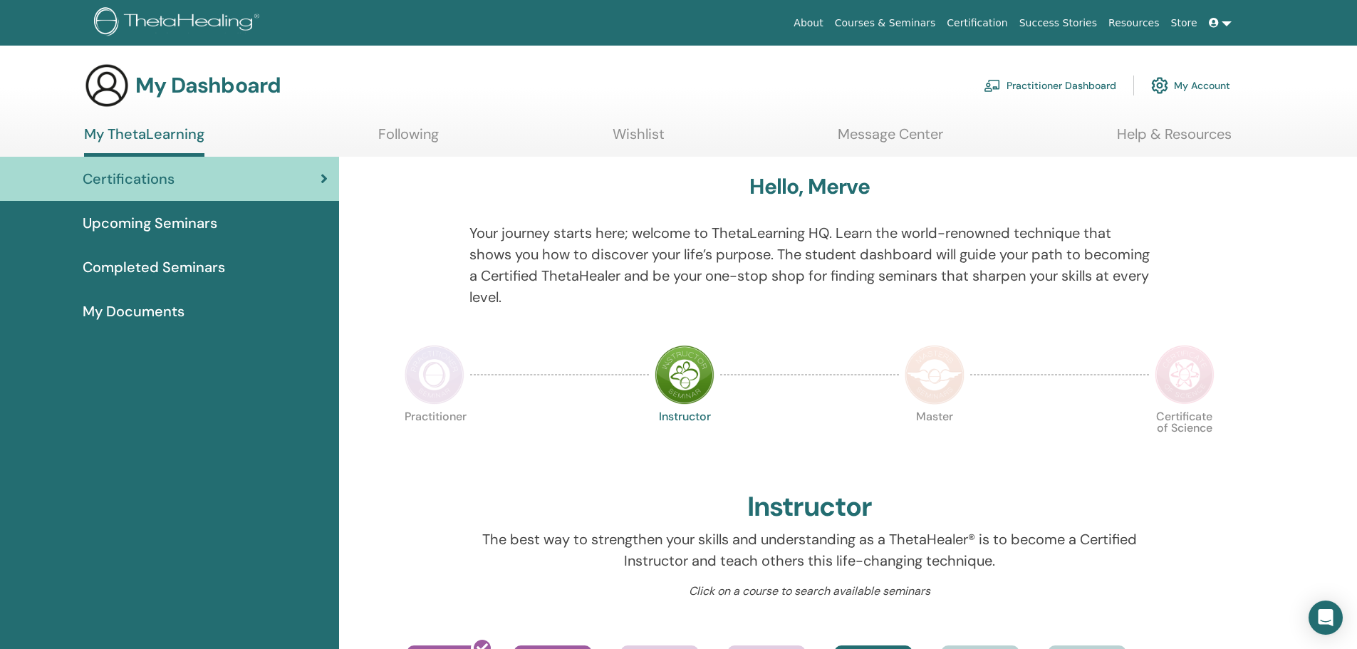
click at [143, 230] on span "Upcoming Seminars" at bounding box center [150, 222] width 135 height 21
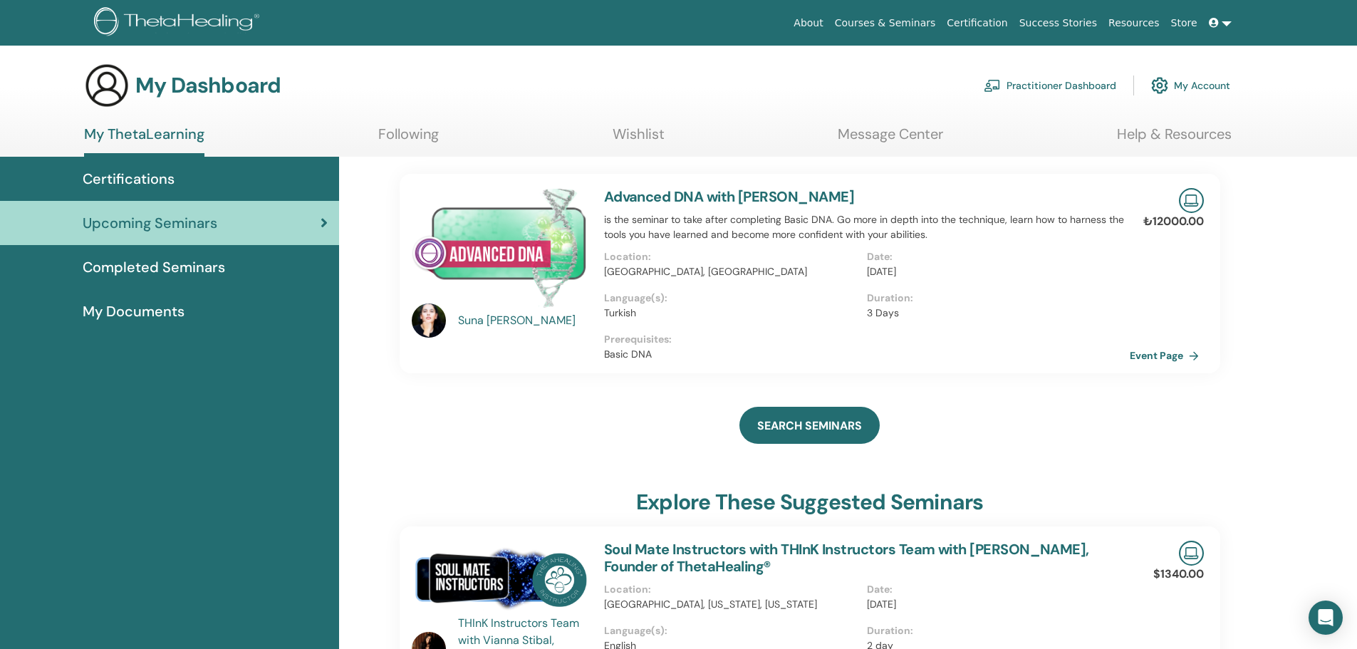
click at [189, 163] on link "Certifications" at bounding box center [169, 179] width 339 height 44
